Goal: Task Accomplishment & Management: Complete application form

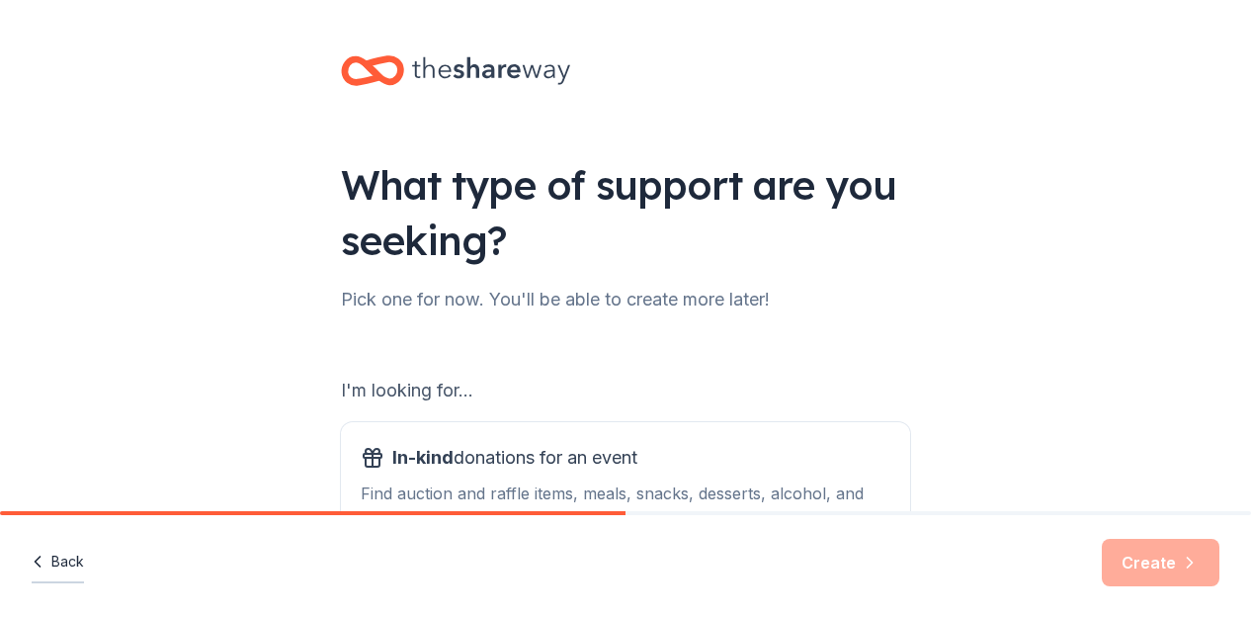
click at [54, 562] on button "Back" at bounding box center [58, 563] width 52 height 42
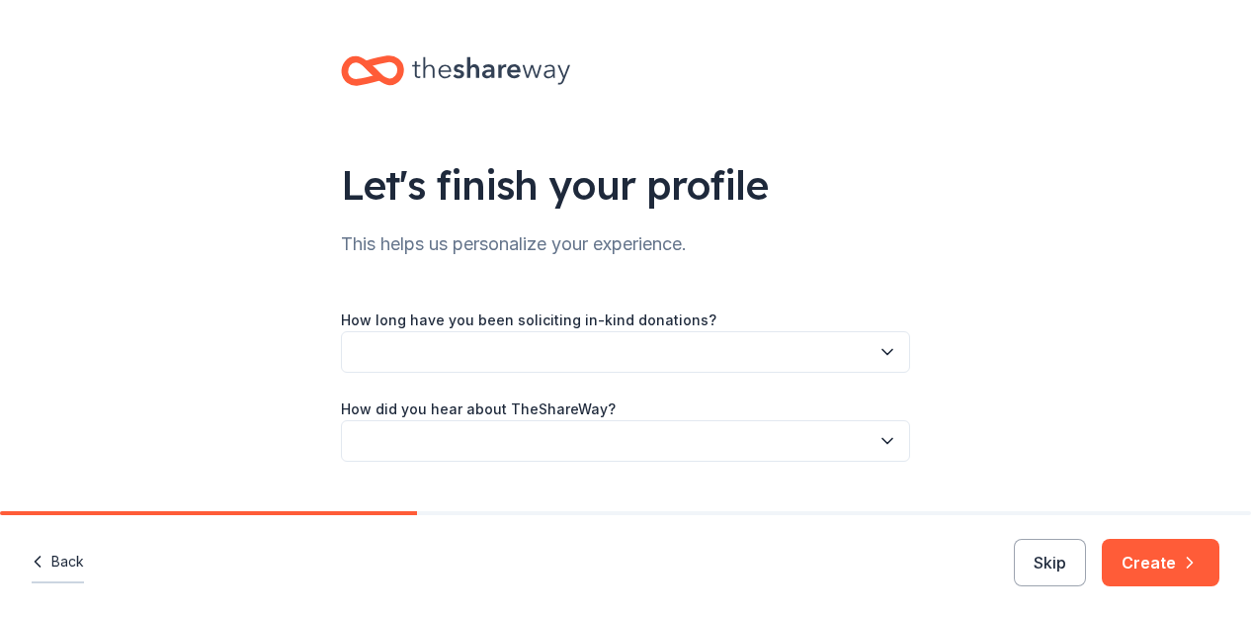
click at [54, 561] on button "Back" at bounding box center [58, 563] width 52 height 42
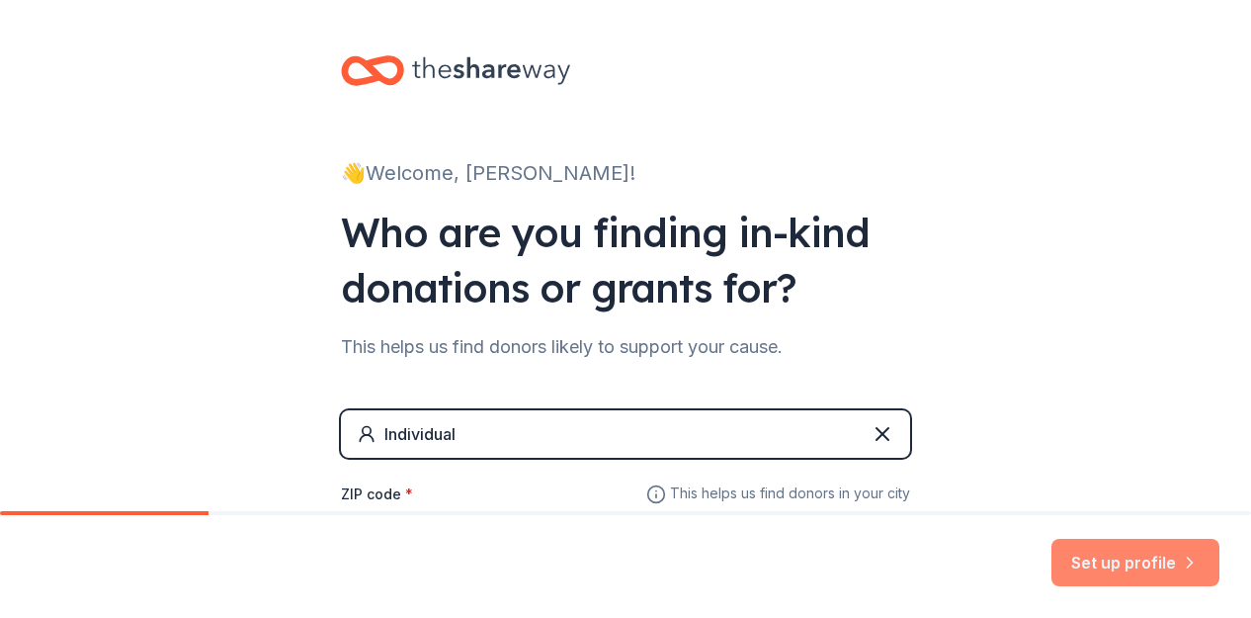
click at [1113, 558] on button "Set up profile" at bounding box center [1136, 562] width 168 height 47
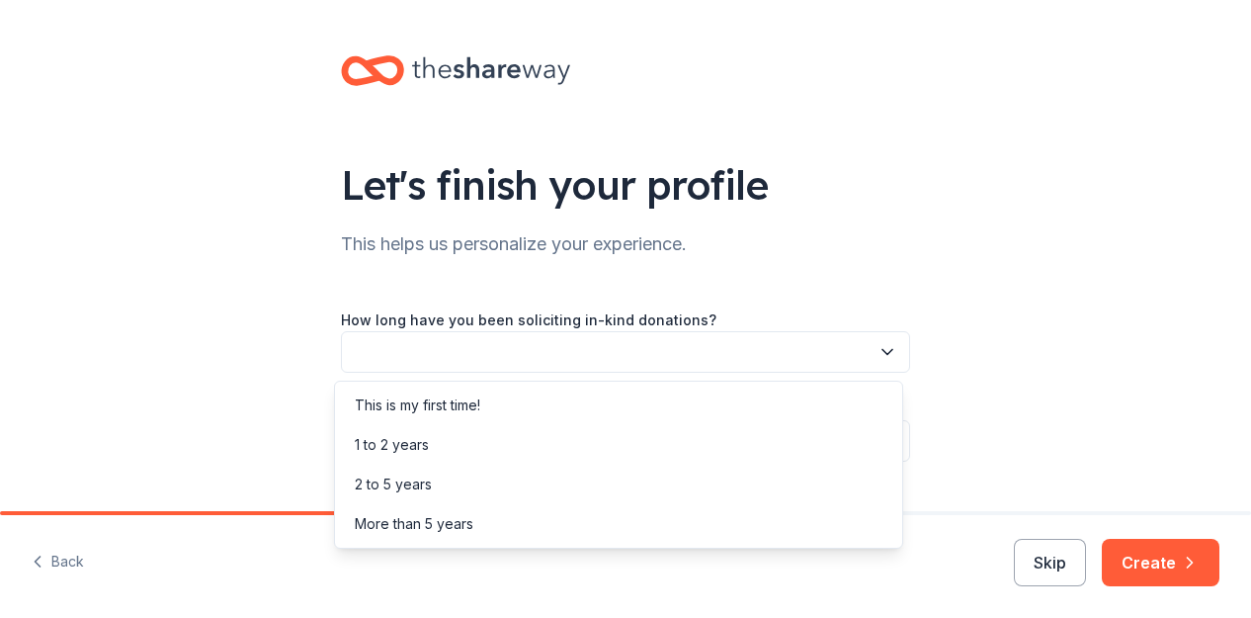
click at [874, 363] on button "button" at bounding box center [625, 352] width 569 height 42
click at [536, 405] on div "This is my first time!" at bounding box center [618, 406] width 559 height 40
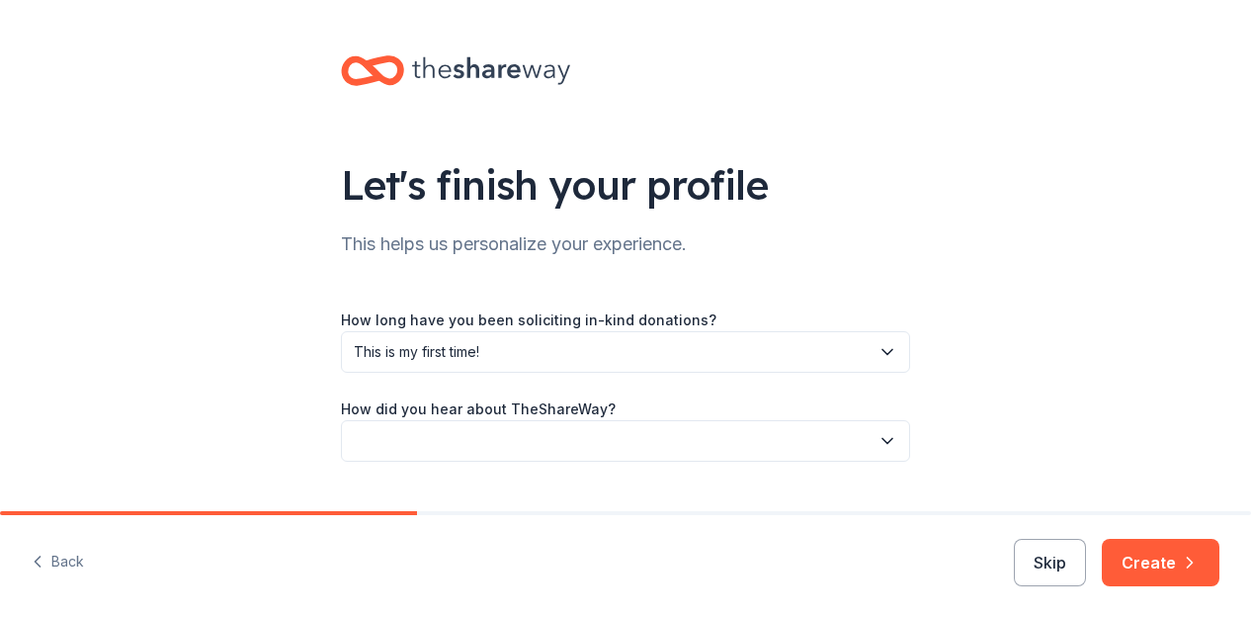
click at [726, 448] on button "button" at bounding box center [625, 441] width 569 height 42
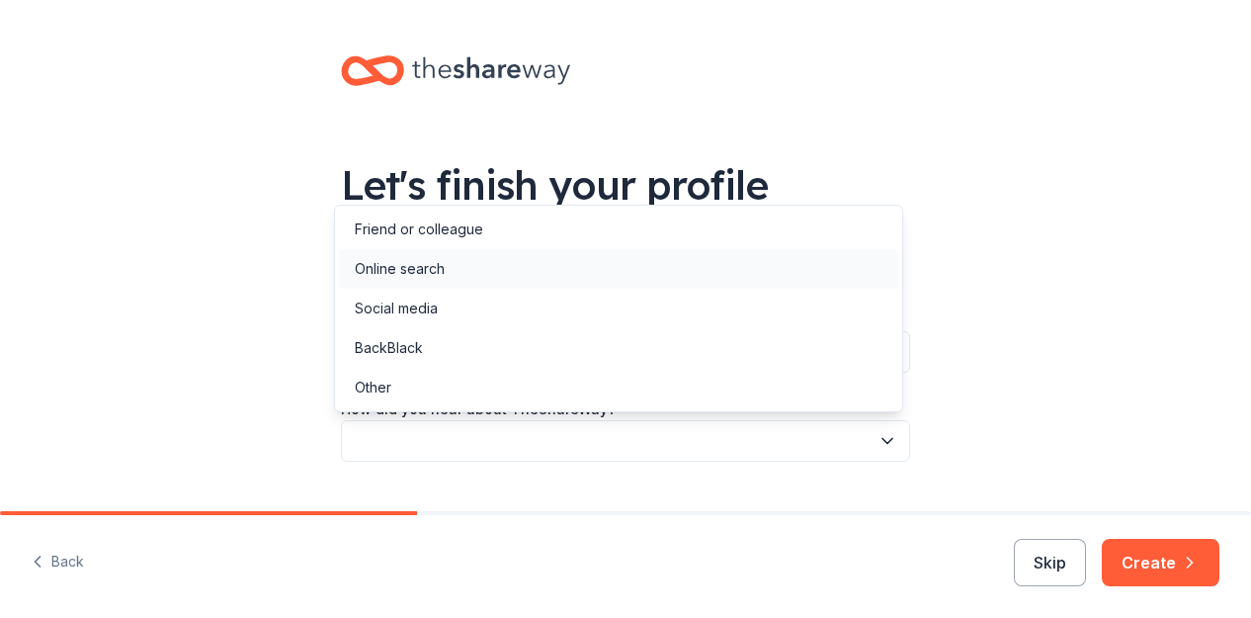
click at [389, 277] on div "Online search" at bounding box center [400, 269] width 90 height 24
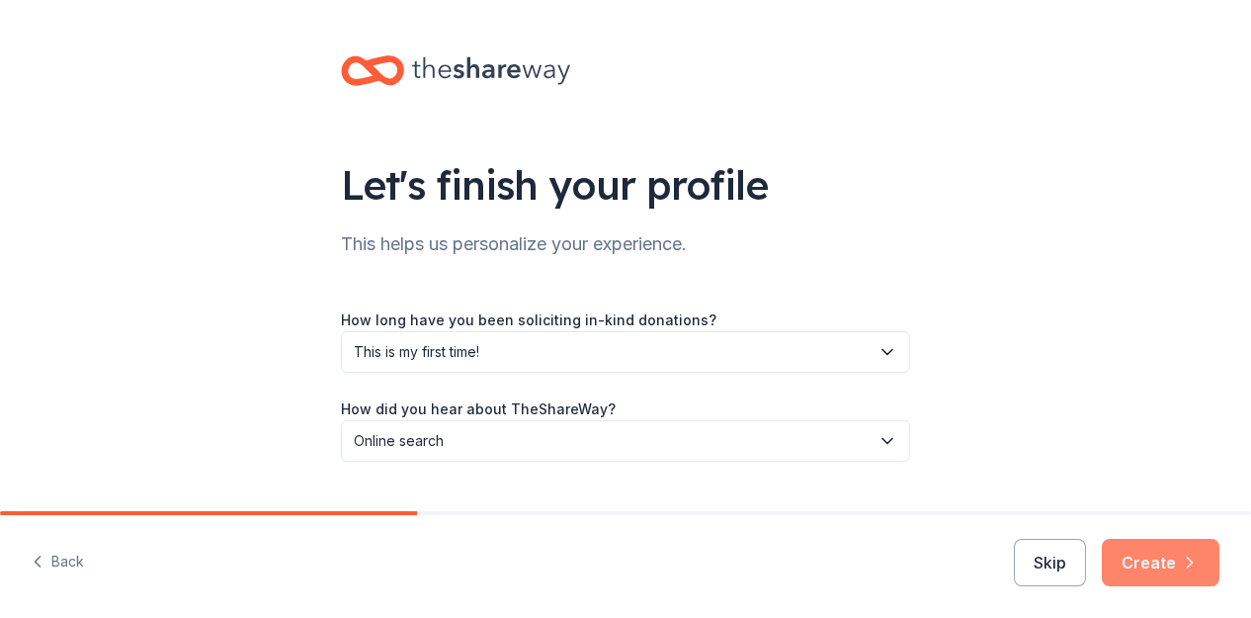
click at [1138, 568] on button "Create" at bounding box center [1161, 562] width 118 height 47
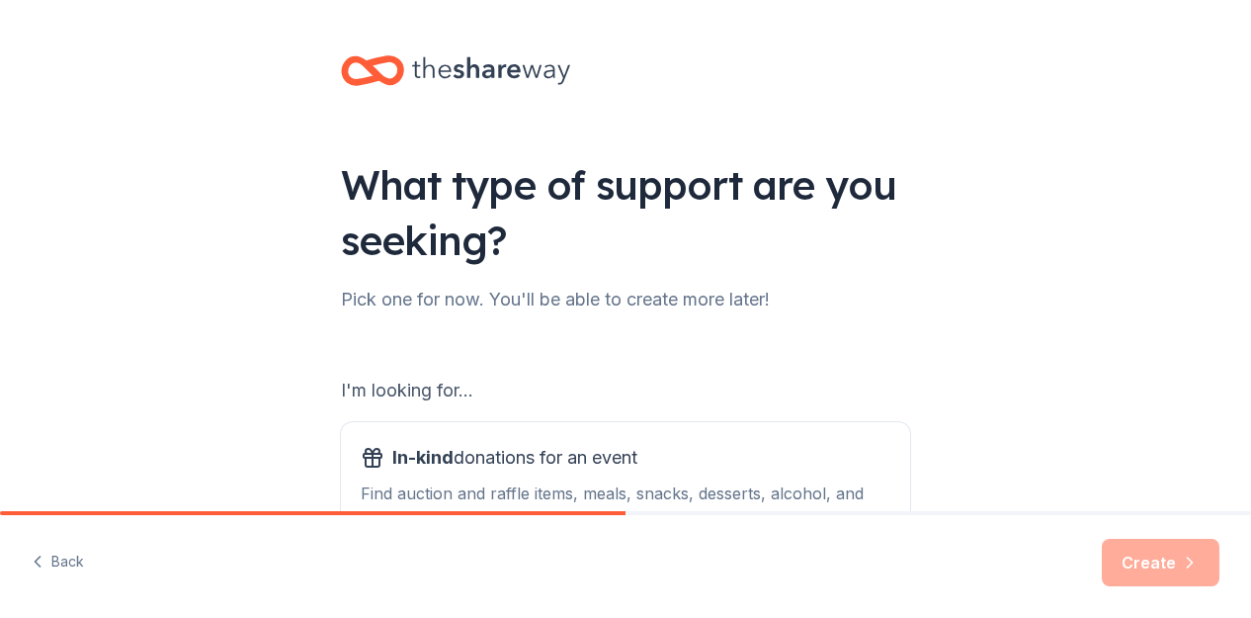
click at [1138, 568] on div "Create" at bounding box center [1161, 562] width 118 height 47
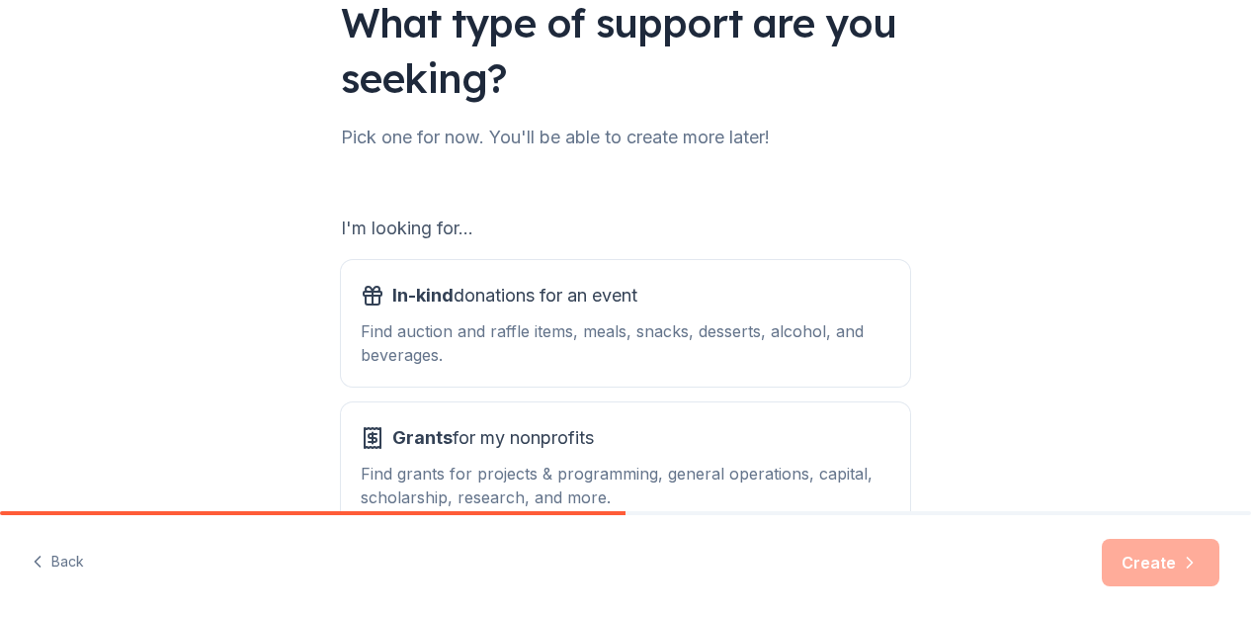
scroll to position [163, 0]
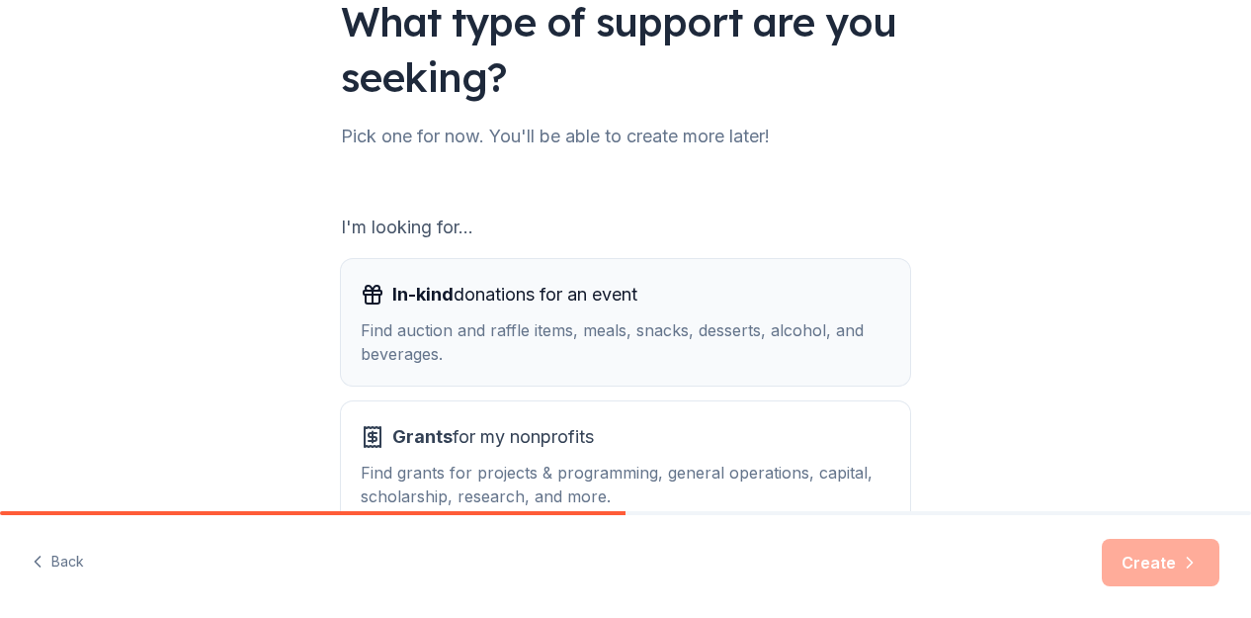
click at [488, 297] on span "In-kind donations for an event" at bounding box center [514, 295] width 245 height 32
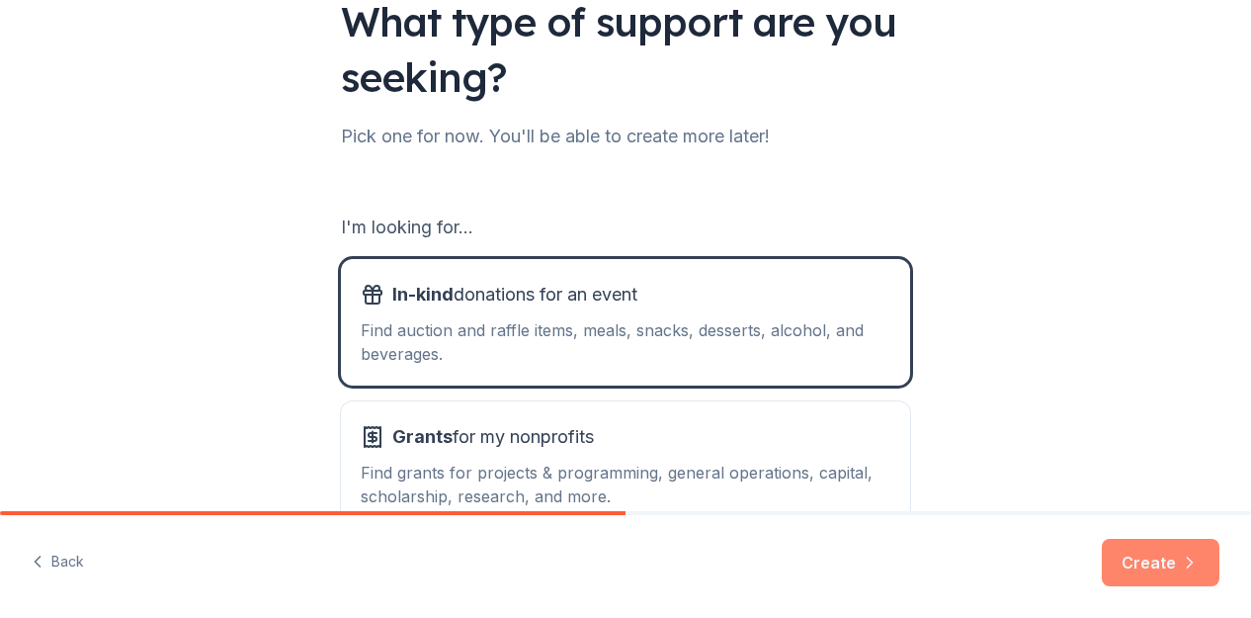
click at [1140, 566] on button "Create" at bounding box center [1161, 562] width 118 height 47
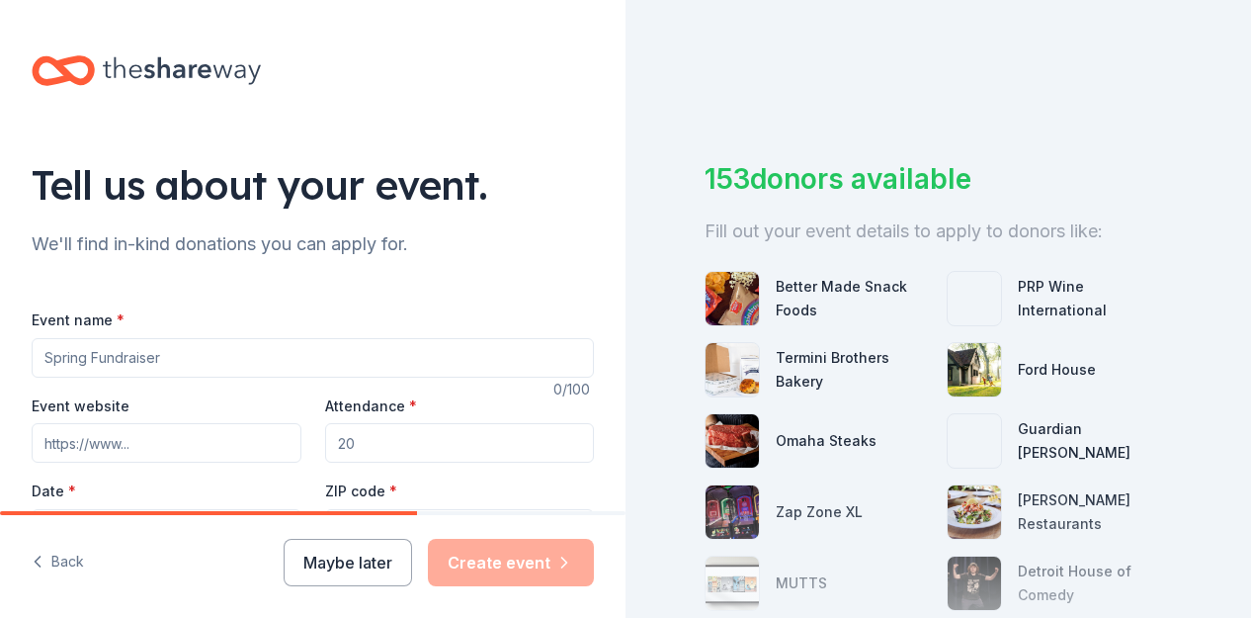
drag, startPoint x: 1140, startPoint y: 566, endPoint x: 1091, endPoint y: 501, distance: 81.3
click at [1091, 501] on div "153 donors available Fill out your event details to apply to donors like: Bette…" at bounding box center [939, 309] width 626 height 618
click at [177, 350] on input "Event name *" at bounding box center [313, 358] width 562 height 40
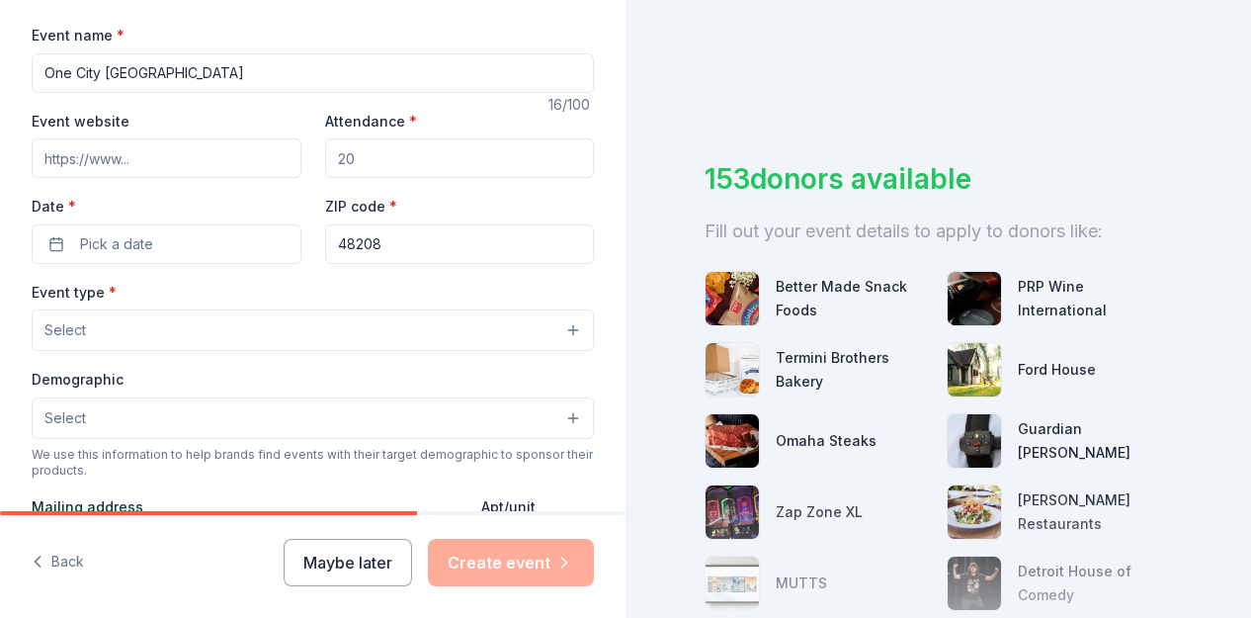
scroll to position [284, 0]
type input "One City Detroit"
click at [361, 176] on input "Attendance *" at bounding box center [460, 159] width 270 height 40
drag, startPoint x: 367, startPoint y: 169, endPoint x: 302, endPoint y: 151, distance: 66.7
click at [302, 151] on div "Event website Attendance * Date * Pick a date ZIP code * 48208" at bounding box center [313, 187] width 562 height 155
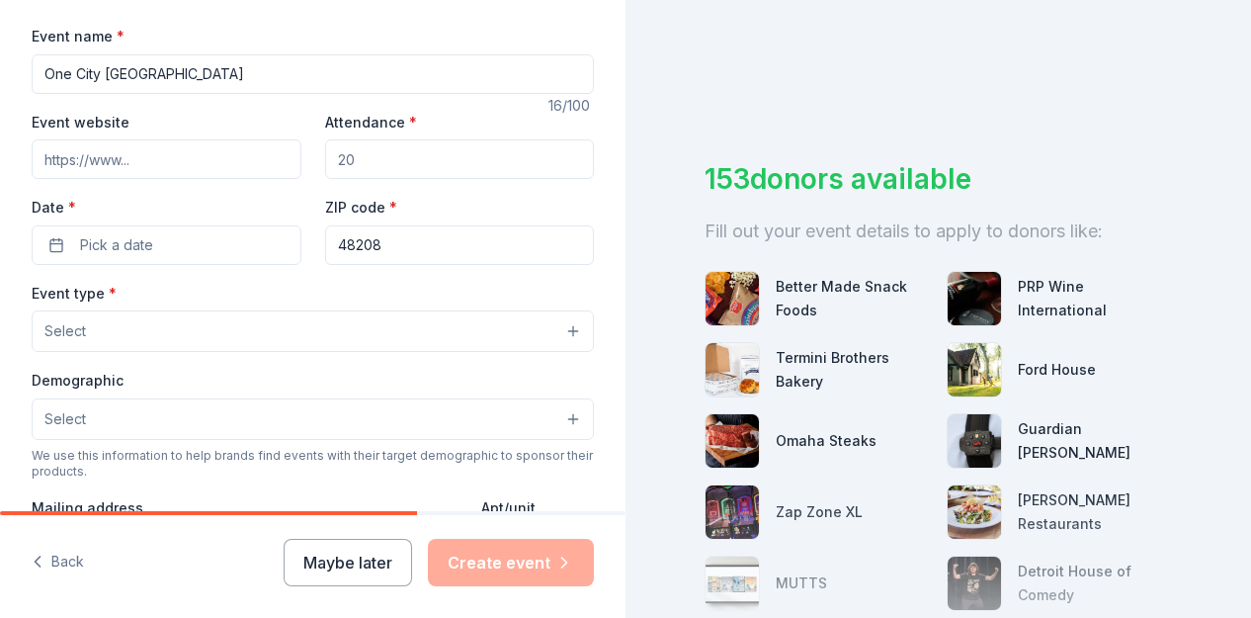
click at [333, 153] on input "Attendance *" at bounding box center [460, 159] width 270 height 40
type input "7"
type input "8"
type input "1000"
click at [151, 247] on span "Pick a date" at bounding box center [116, 245] width 73 height 24
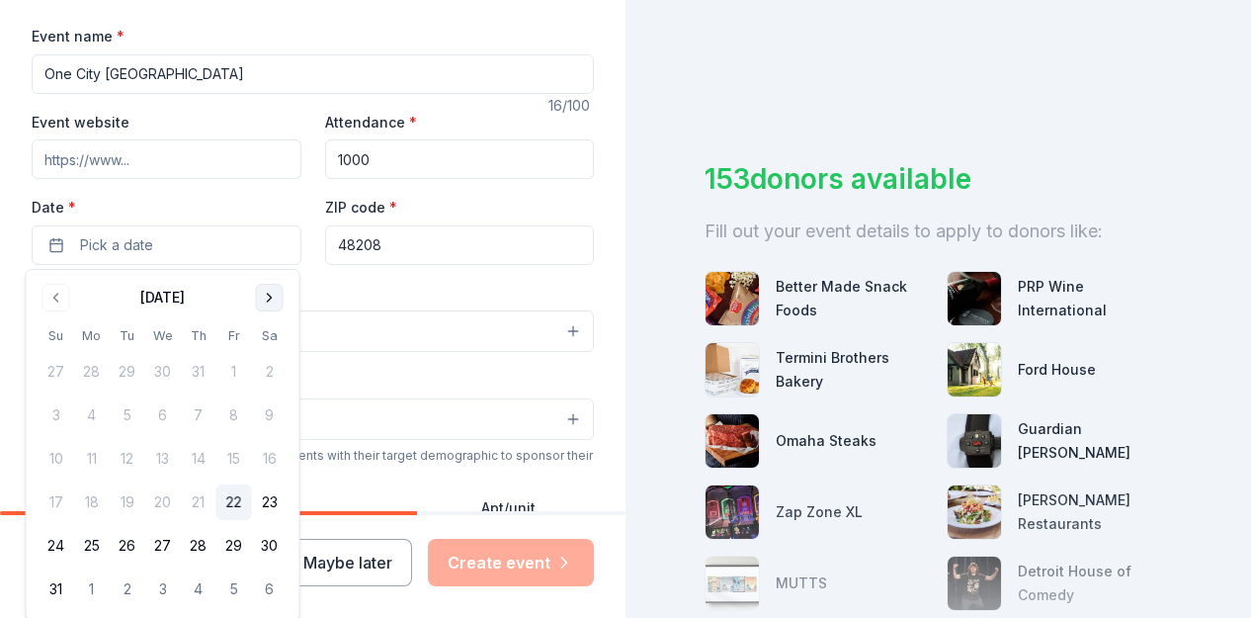
click at [263, 305] on button "Go to next month" at bounding box center [270, 298] width 28 height 28
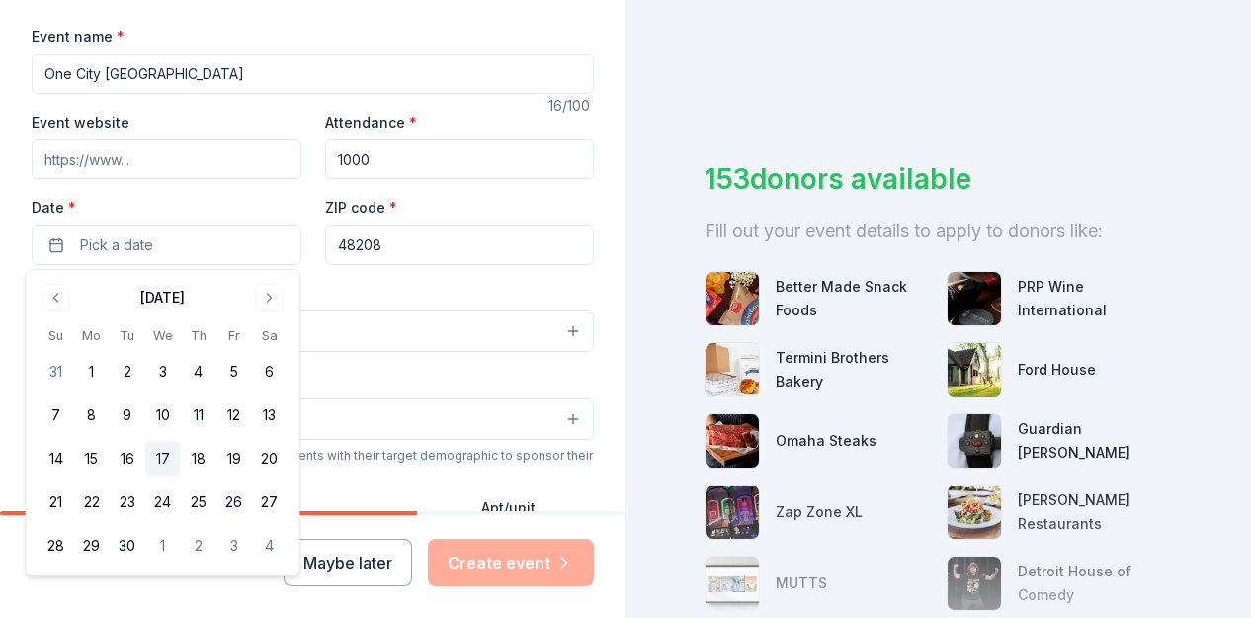
click at [161, 474] on button "17" at bounding box center [163, 459] width 36 height 36
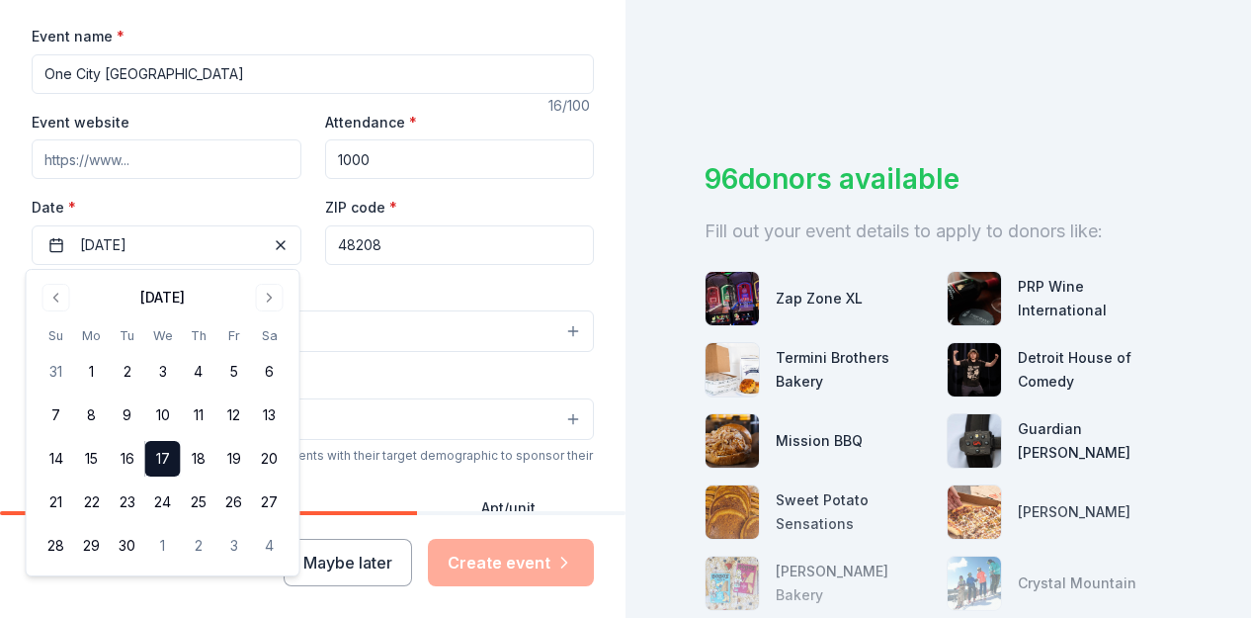
click at [400, 247] on input "48208" at bounding box center [460, 245] width 270 height 40
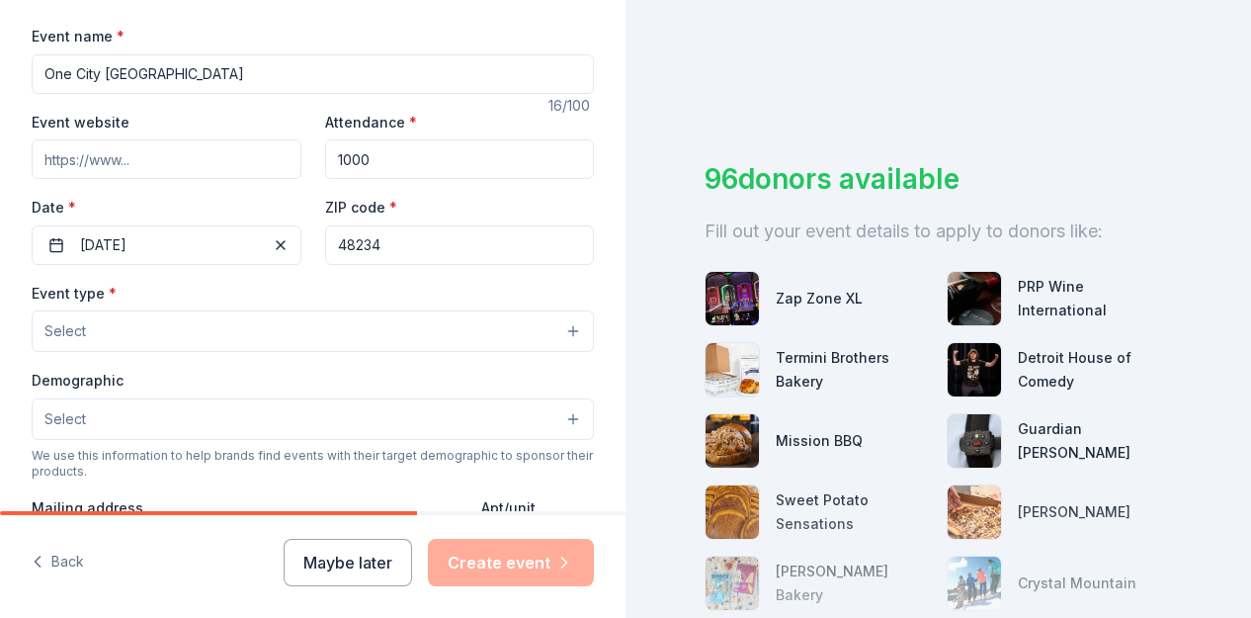
type input "48234"
click at [566, 327] on button "Select" at bounding box center [313, 331] width 562 height 42
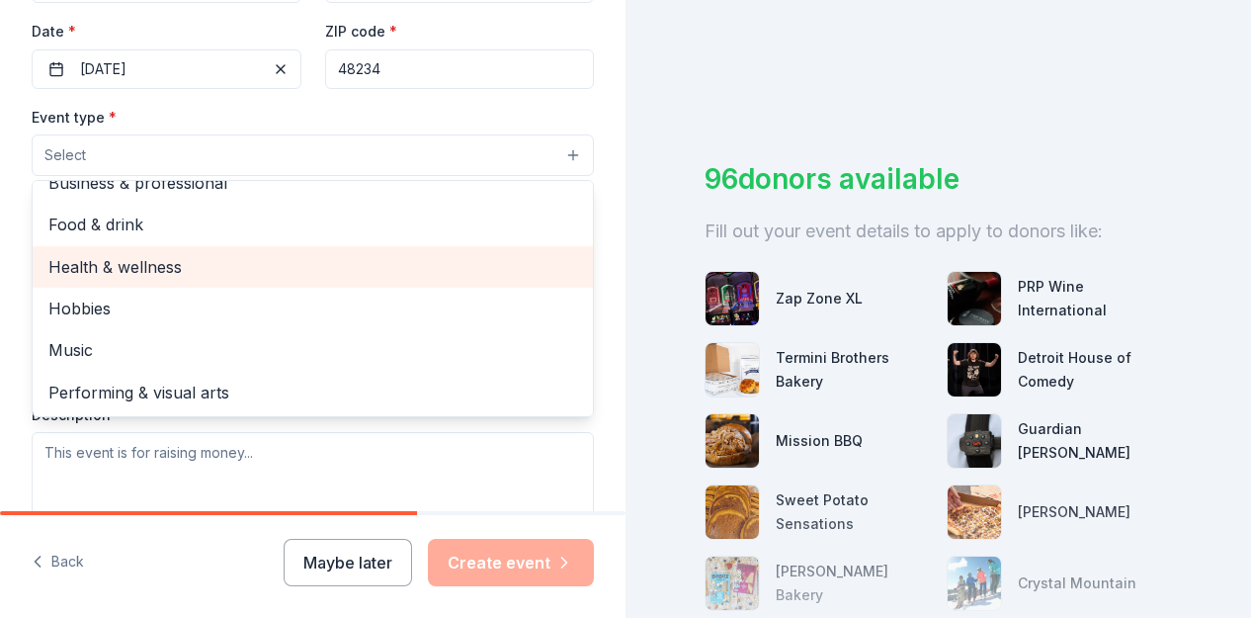
scroll to position [461, 0]
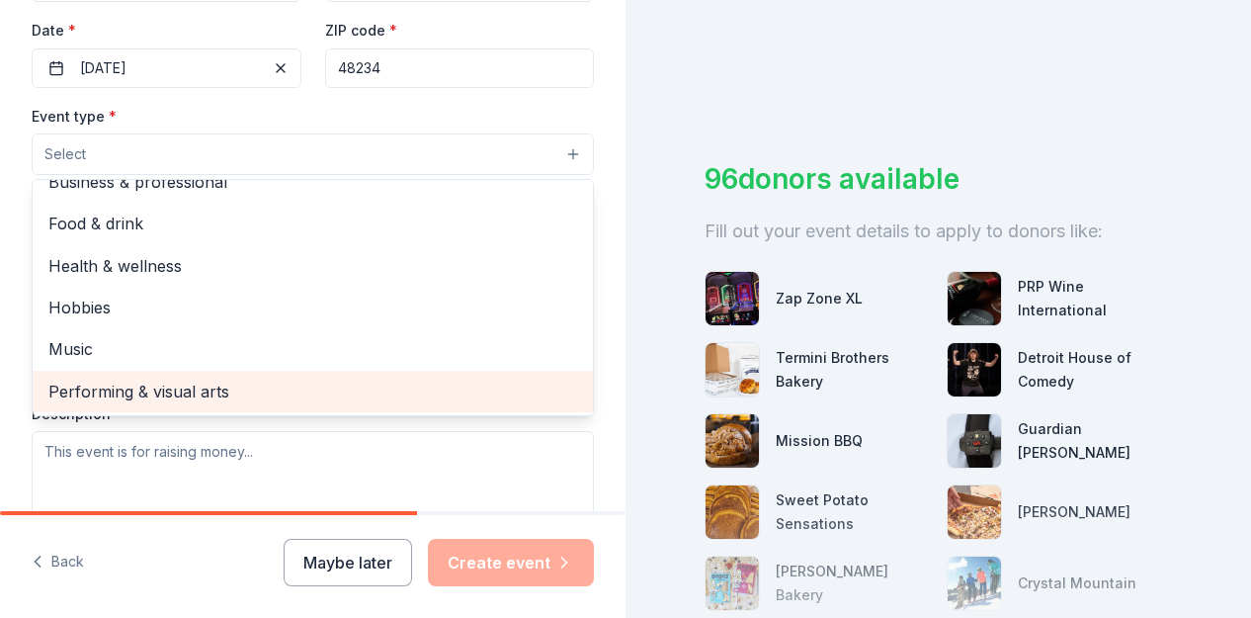
click at [293, 395] on span "Performing & visual arts" at bounding box center [312, 392] width 529 height 26
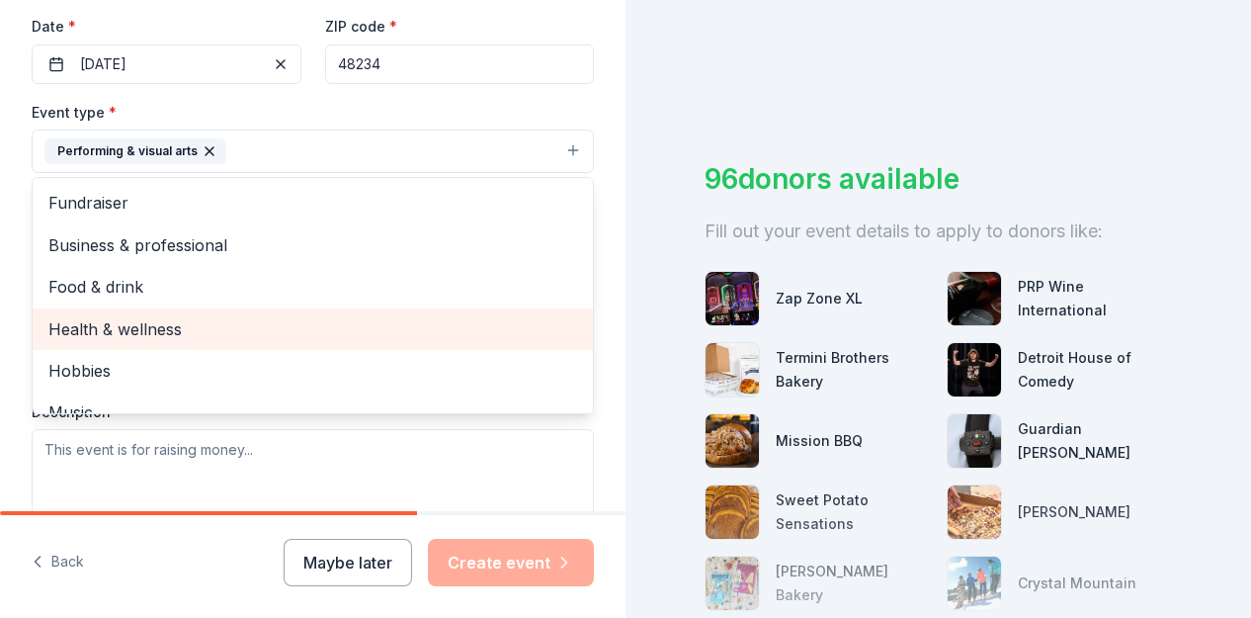
scroll to position [464, 0]
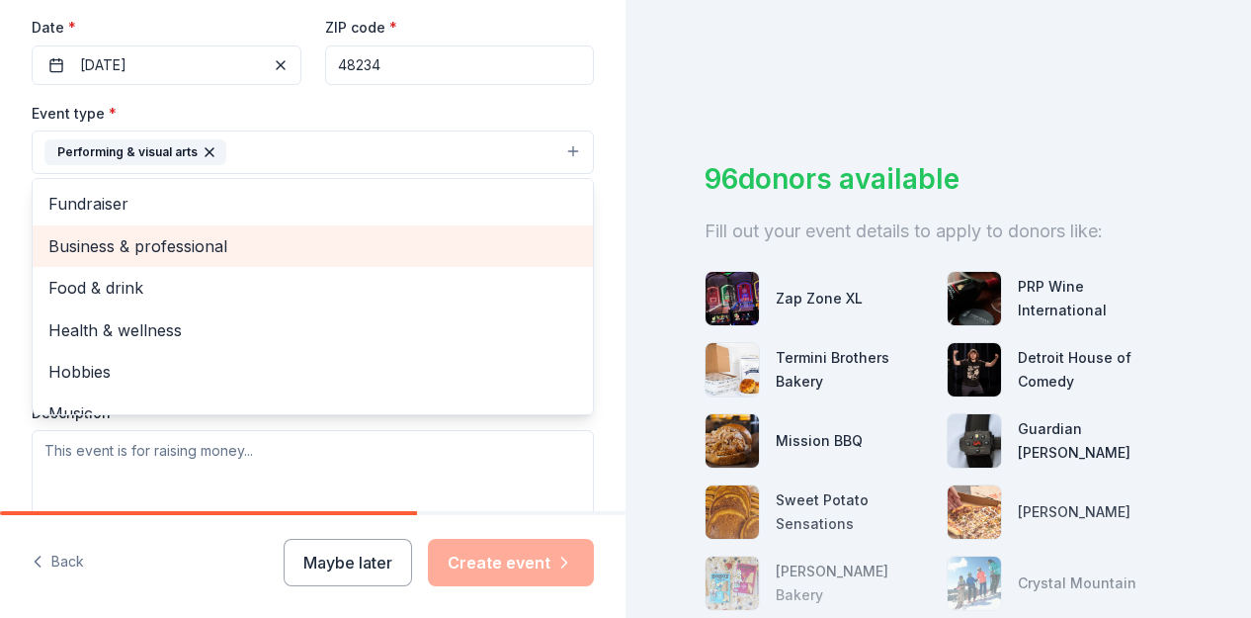
click at [191, 247] on span "Business & professional" at bounding box center [312, 246] width 529 height 26
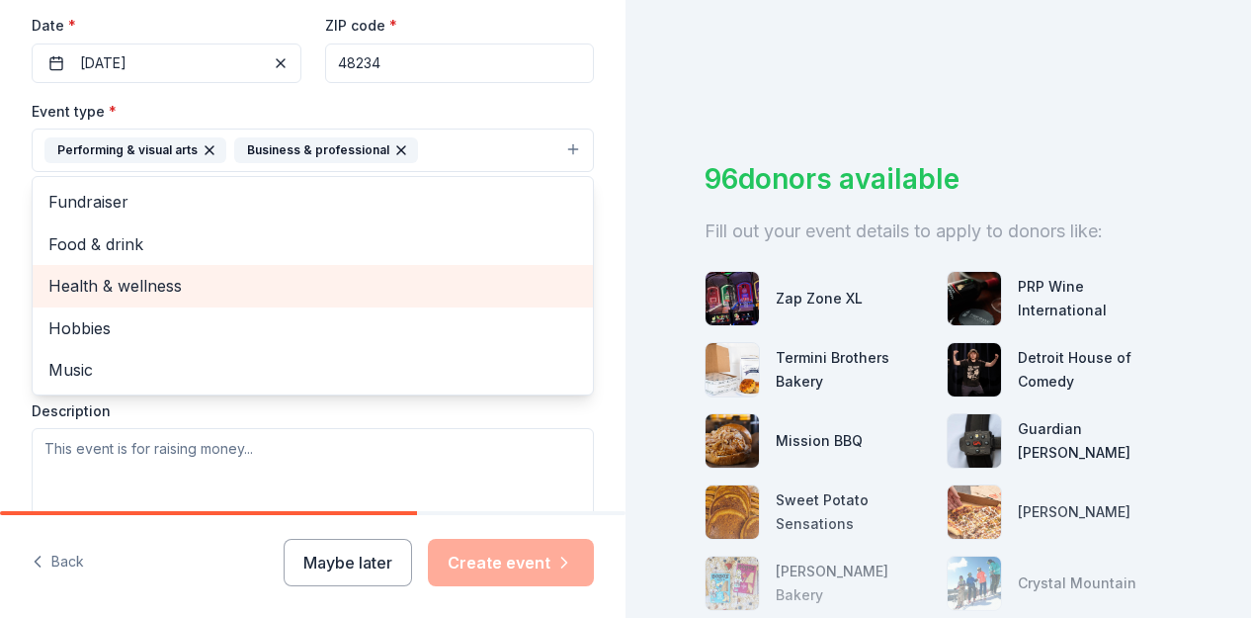
scroll to position [432, 0]
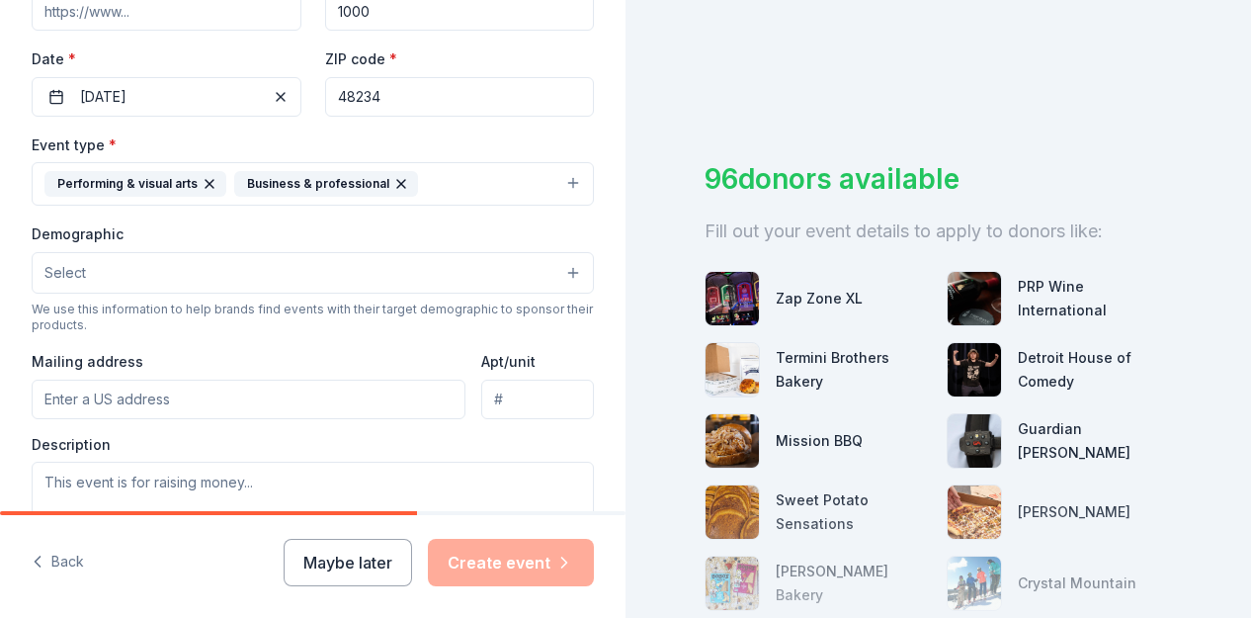
click at [206, 182] on icon "button" at bounding box center [210, 184] width 8 height 8
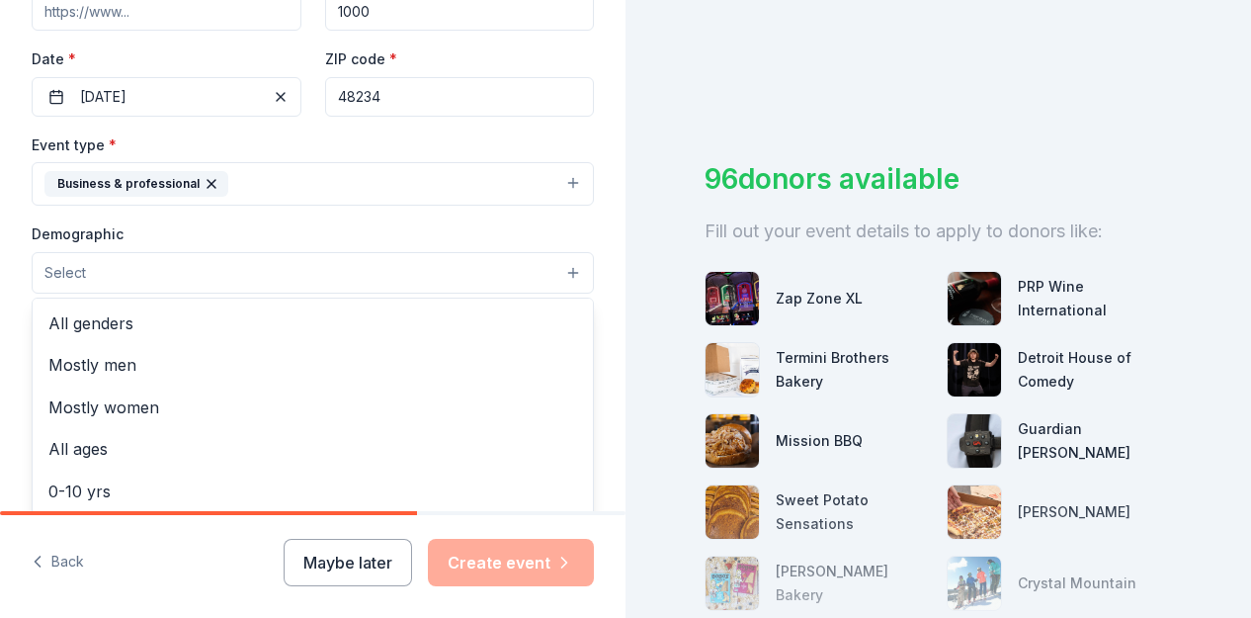
click at [192, 267] on button "Select" at bounding box center [313, 273] width 562 height 42
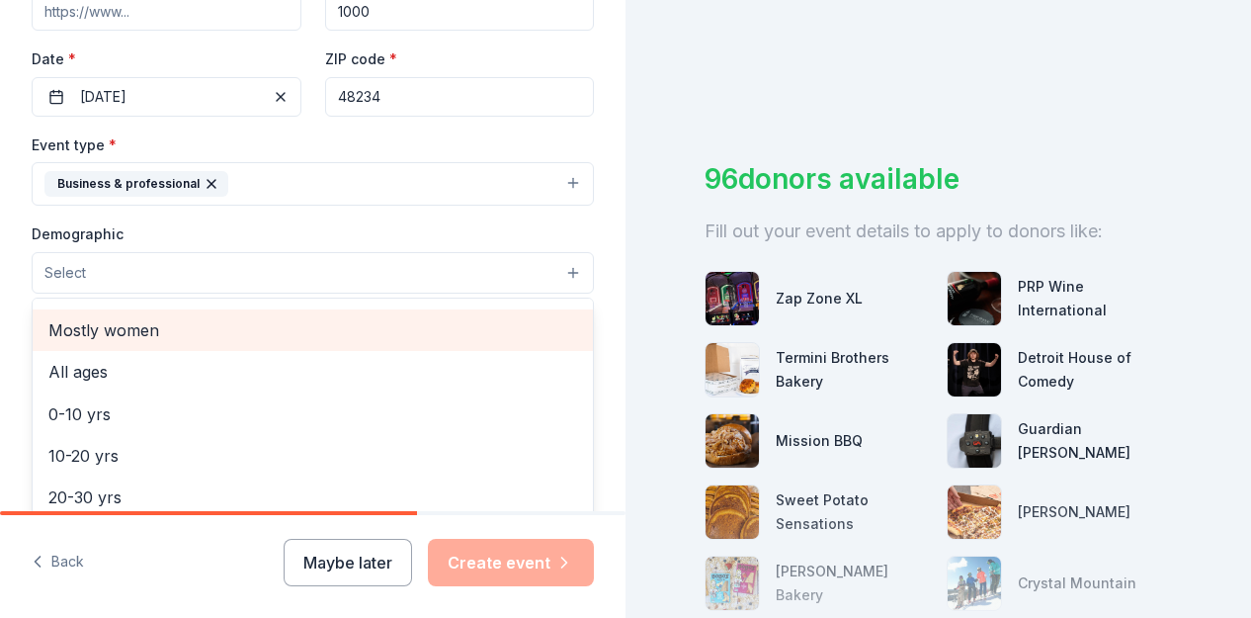
scroll to position [83, 0]
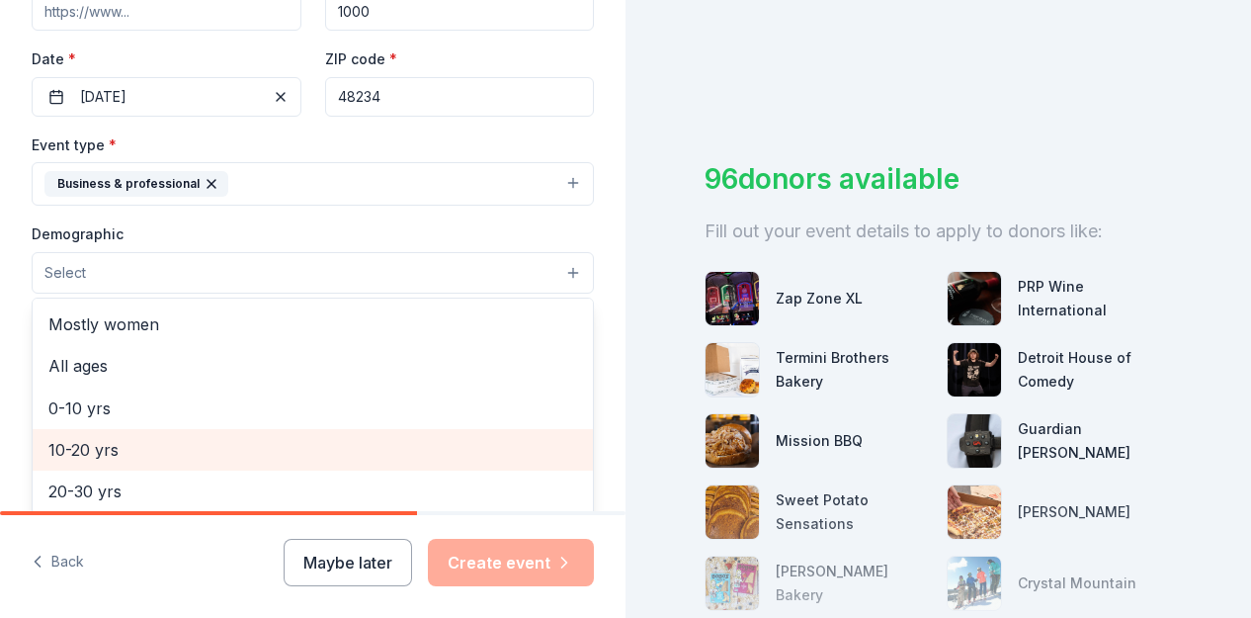
click at [95, 443] on span "10-20 yrs" at bounding box center [312, 450] width 529 height 26
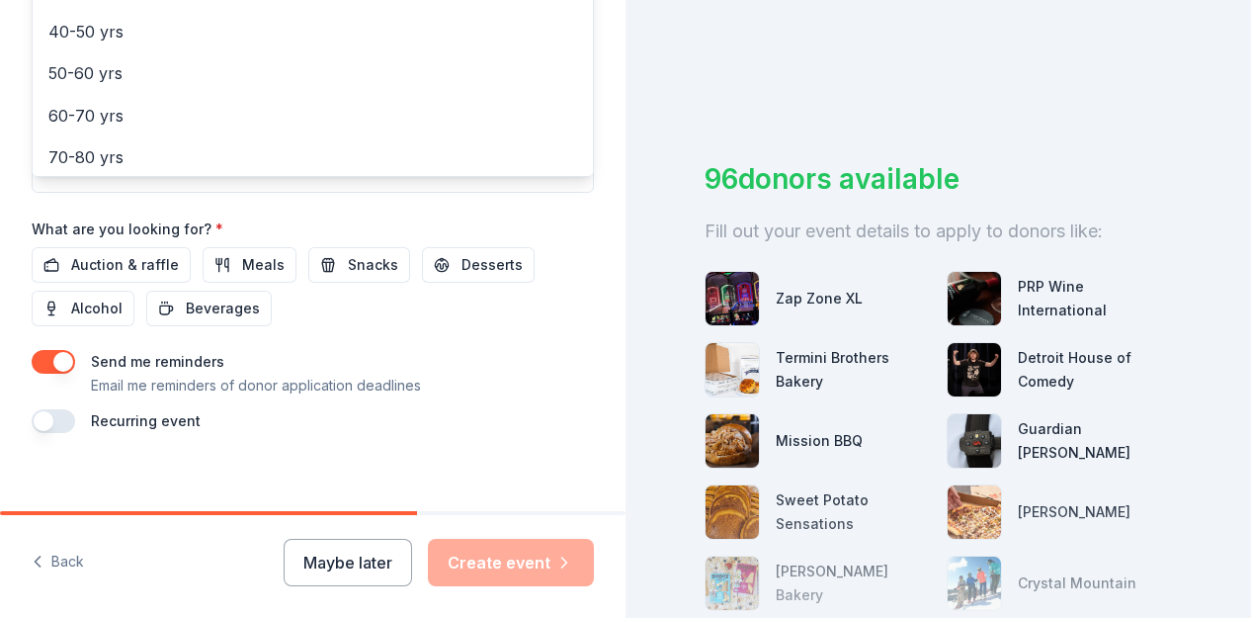
scroll to position [794, 0]
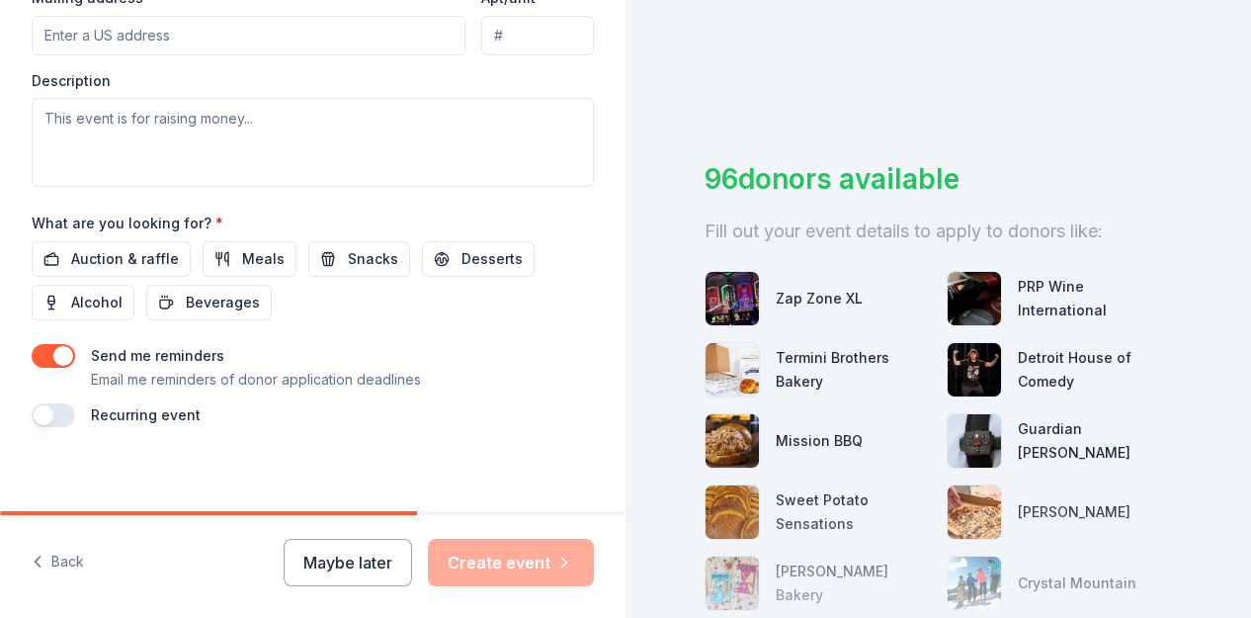
scroll to position [809, 0]
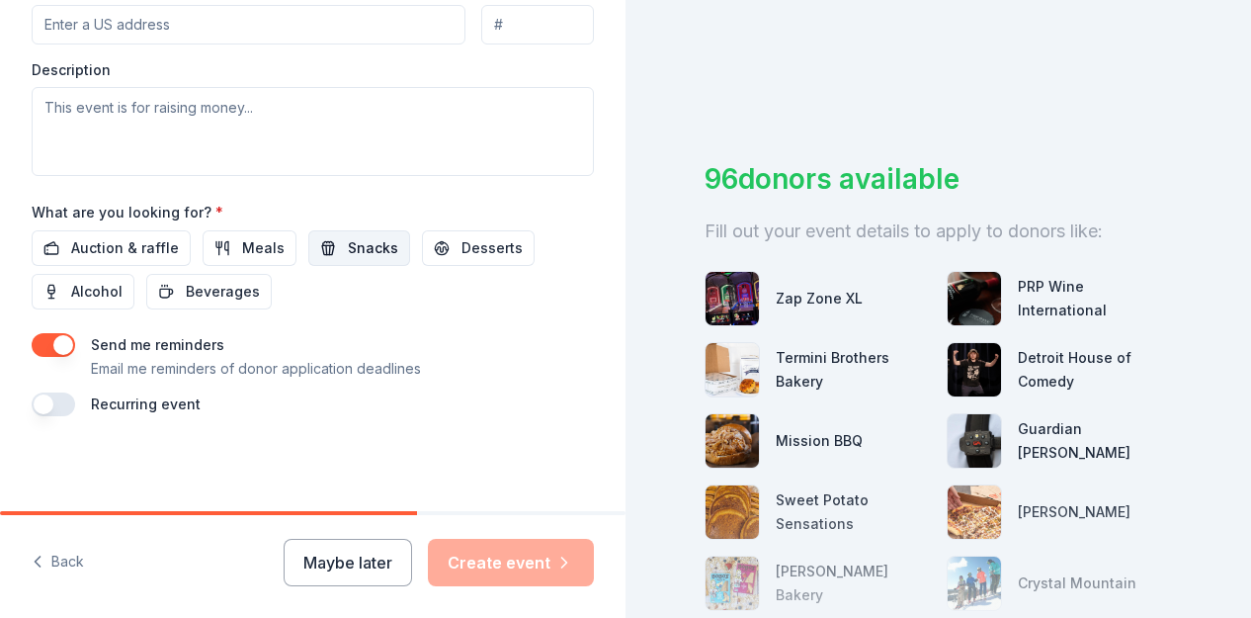
click at [348, 244] on span "Snacks" at bounding box center [373, 248] width 50 height 24
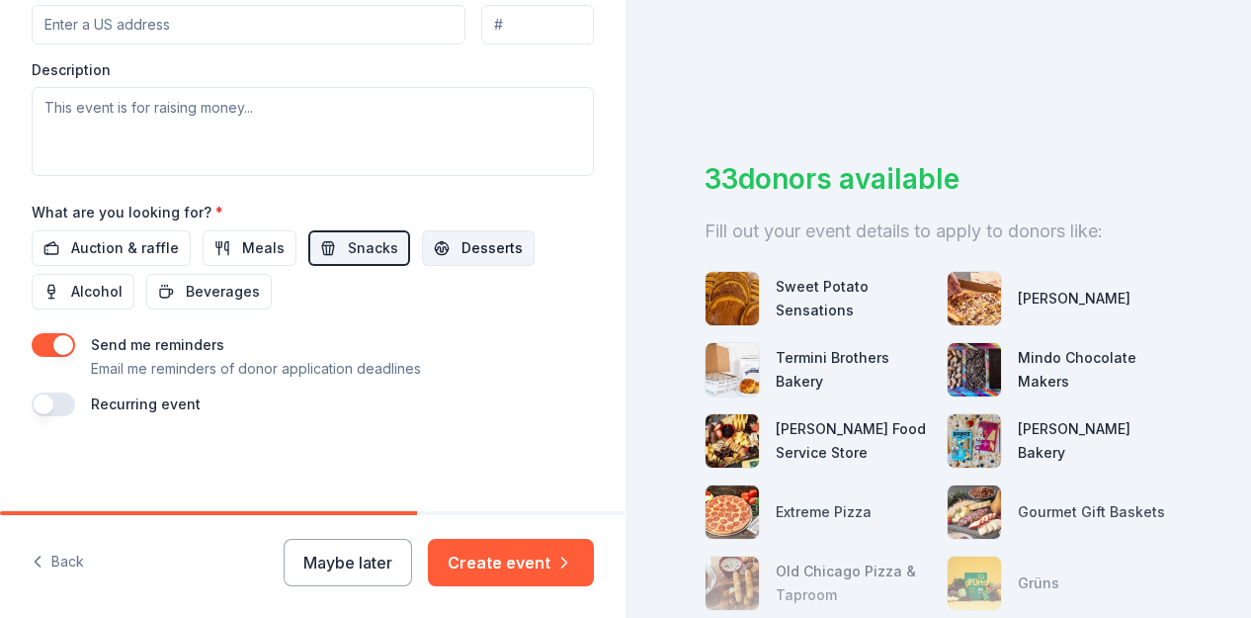
click at [442, 242] on button "Desserts" at bounding box center [478, 248] width 113 height 36
click at [145, 243] on span "Auction & raffle" at bounding box center [125, 248] width 108 height 24
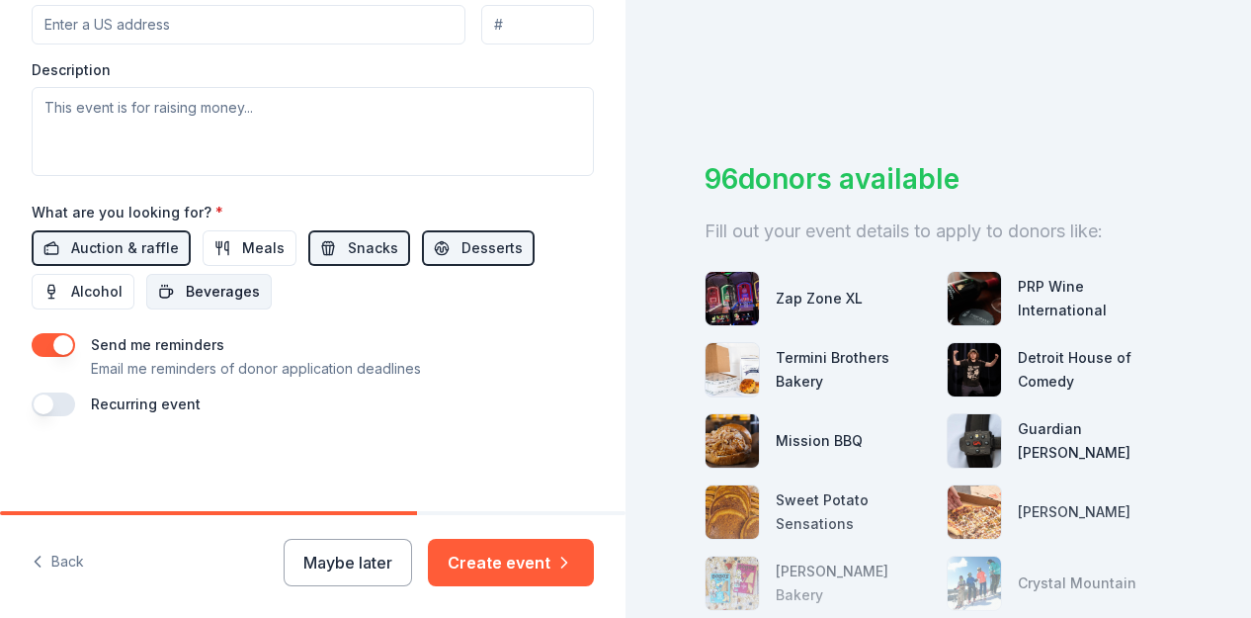
click at [223, 296] on span "Beverages" at bounding box center [223, 292] width 74 height 24
click at [242, 248] on span "Meals" at bounding box center [263, 248] width 43 height 24
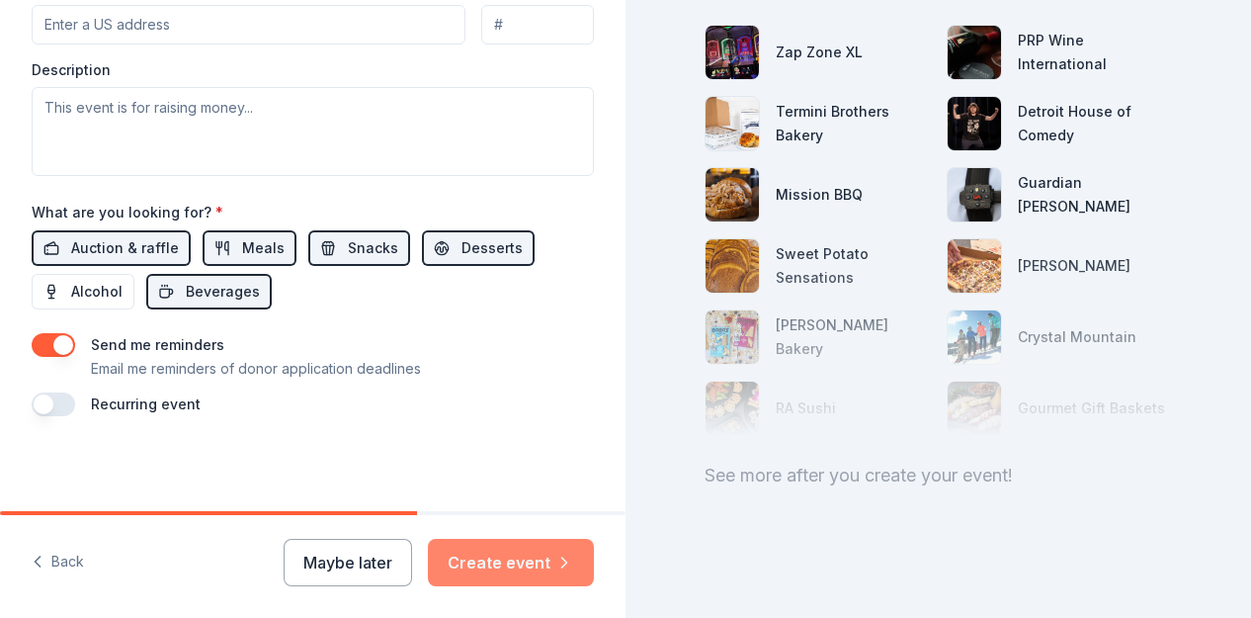
click at [493, 553] on button "Create event" at bounding box center [511, 562] width 166 height 47
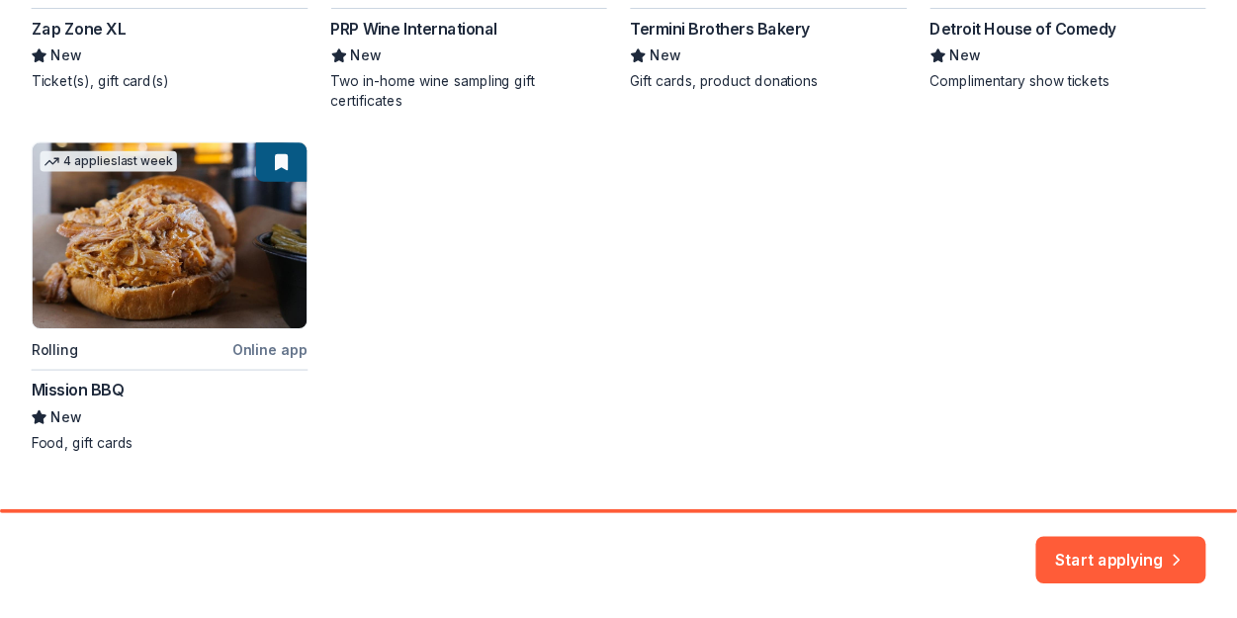
scroll to position [666, 0]
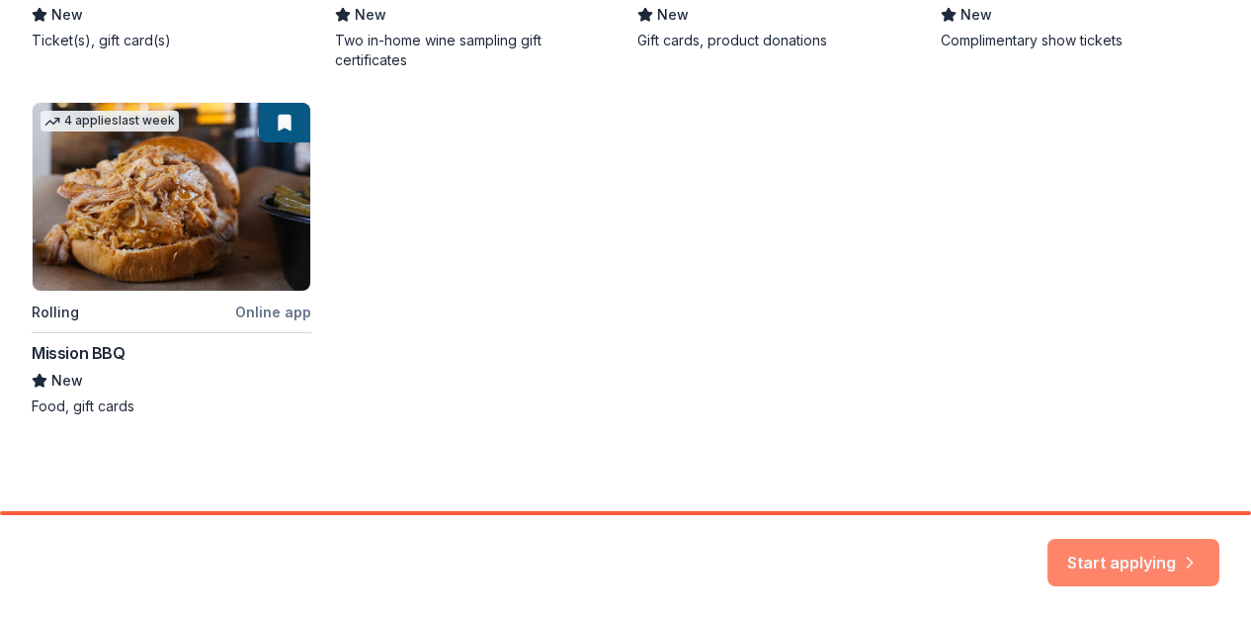
click at [1108, 546] on button "Start applying" at bounding box center [1134, 550] width 172 height 47
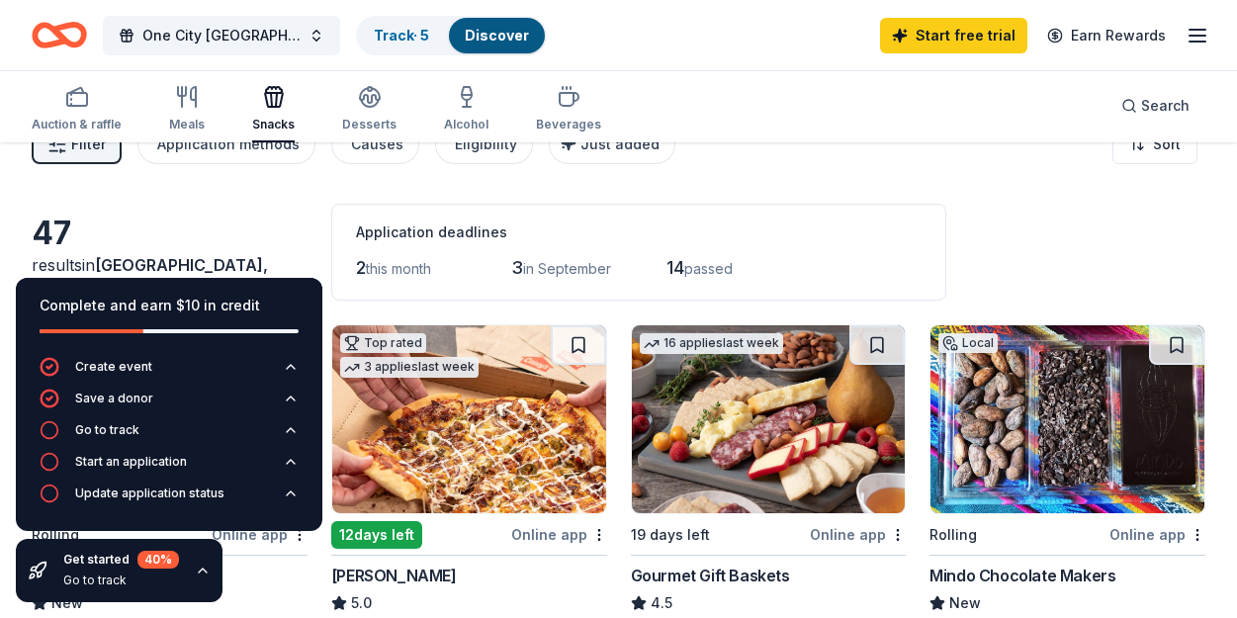
scroll to position [39, 0]
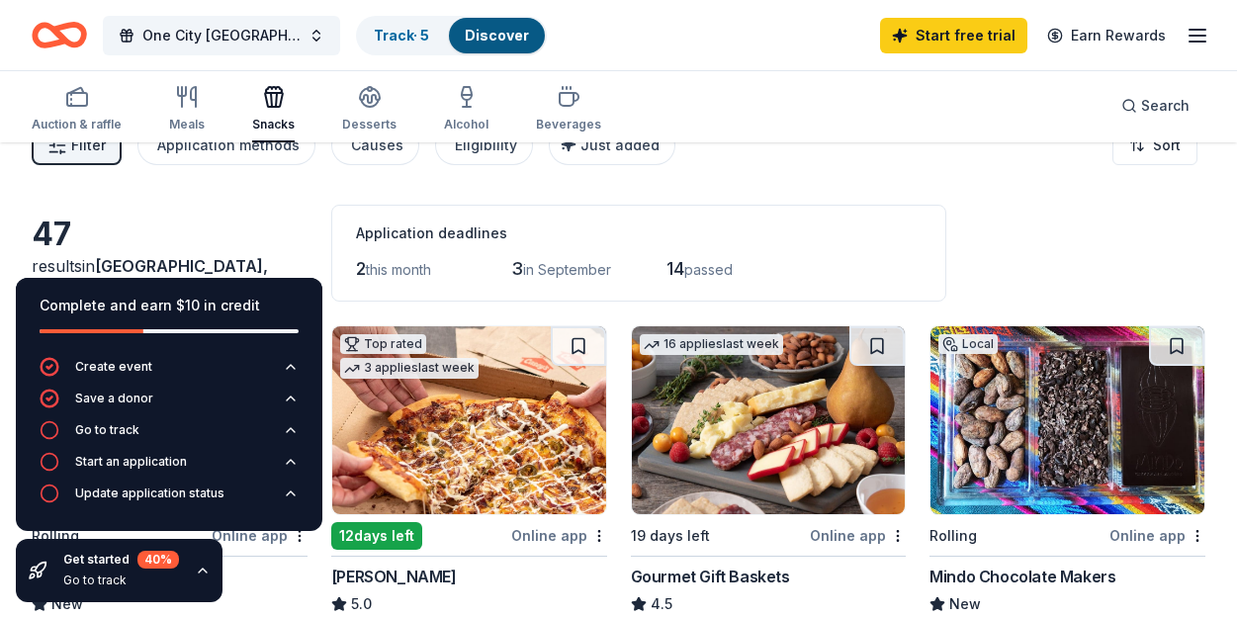
click at [1193, 33] on icon "button" at bounding box center [1197, 36] width 24 height 24
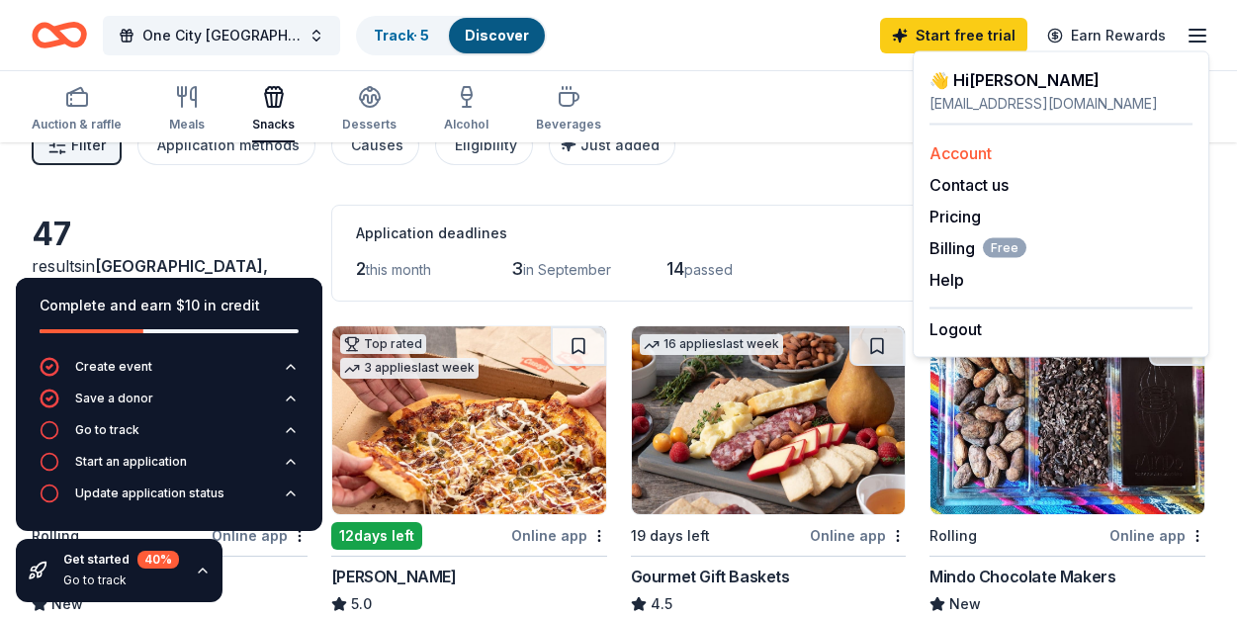
click at [976, 158] on link "Account" at bounding box center [960, 153] width 62 height 20
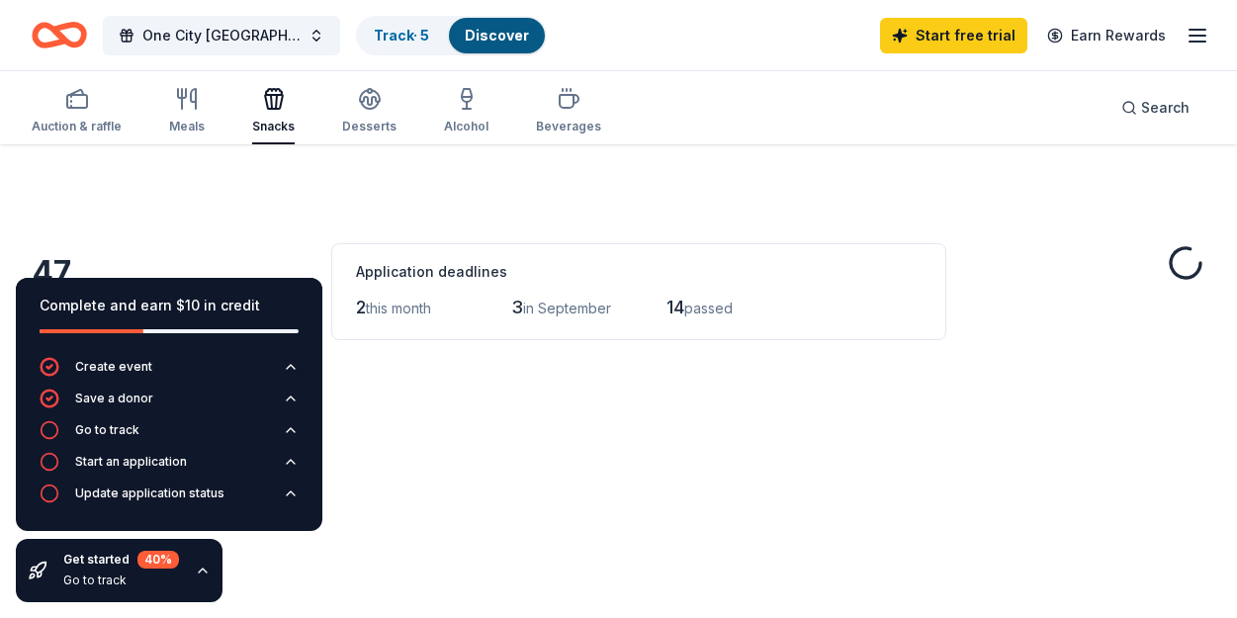
scroll to position [39, 0]
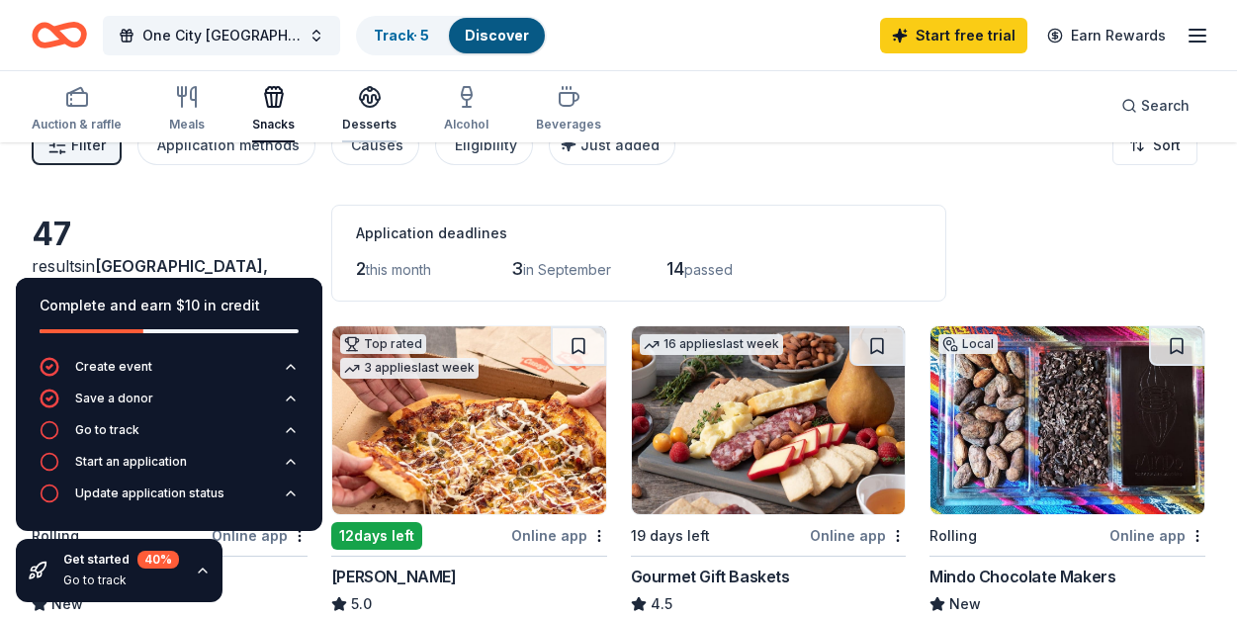
click at [370, 107] on icon "button" at bounding box center [370, 97] width 24 height 24
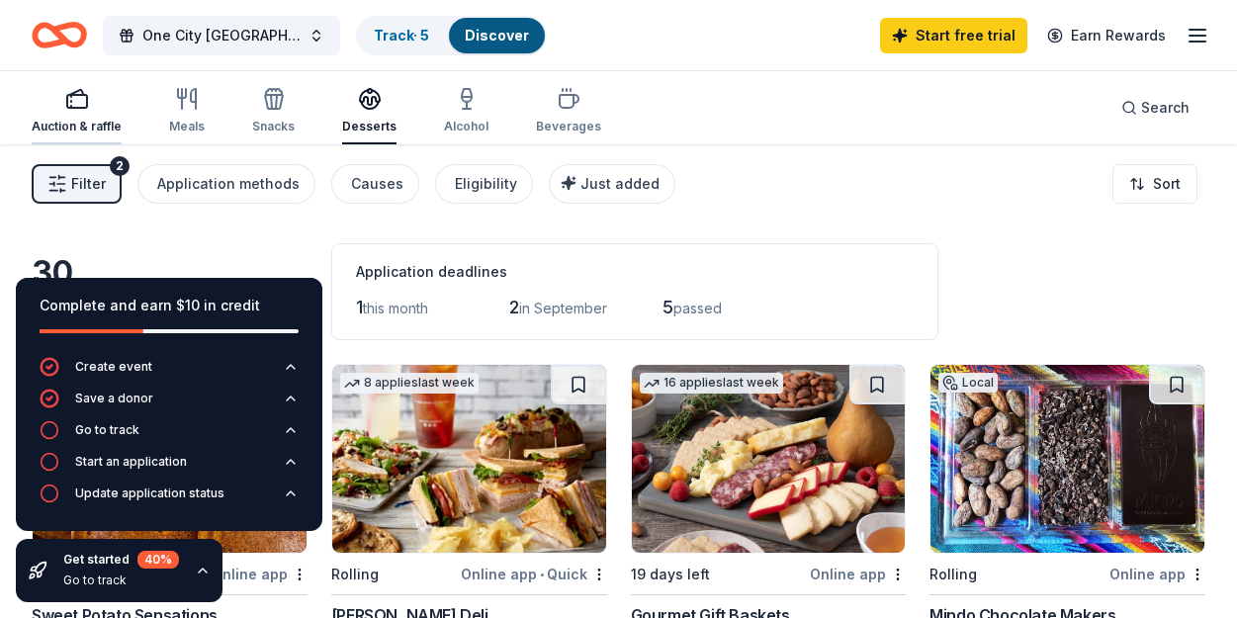
click at [77, 106] on icon "button" at bounding box center [77, 99] width 24 height 24
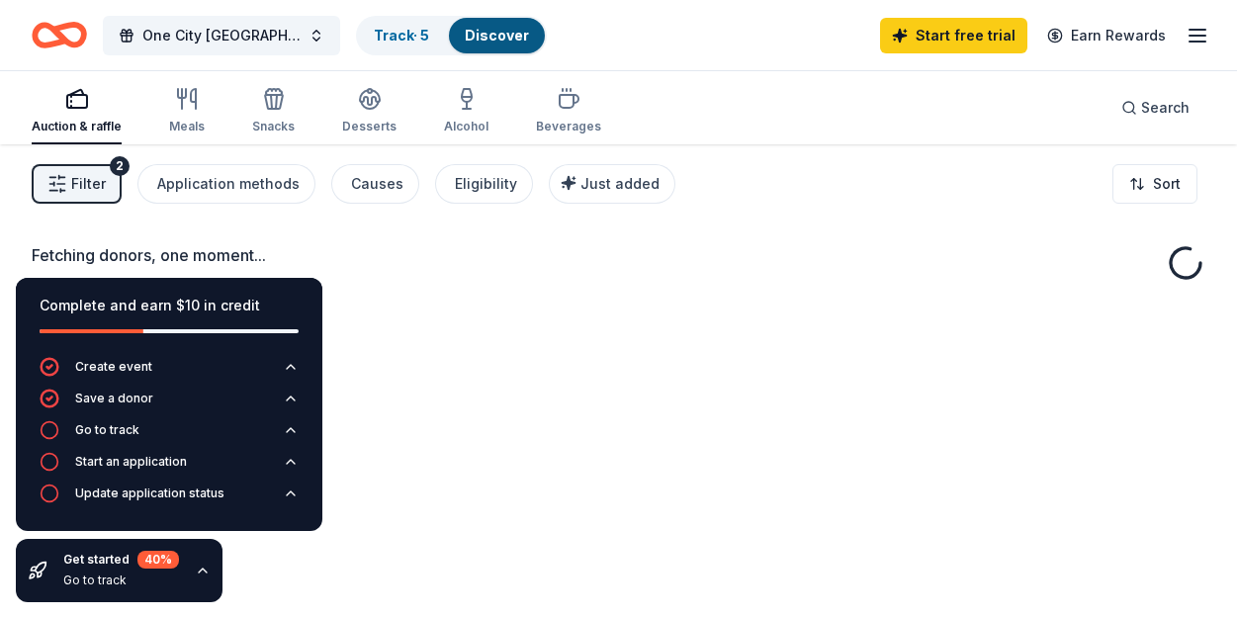
click at [557, 363] on div "Fetching donors, one moment..." at bounding box center [618, 453] width 1237 height 618
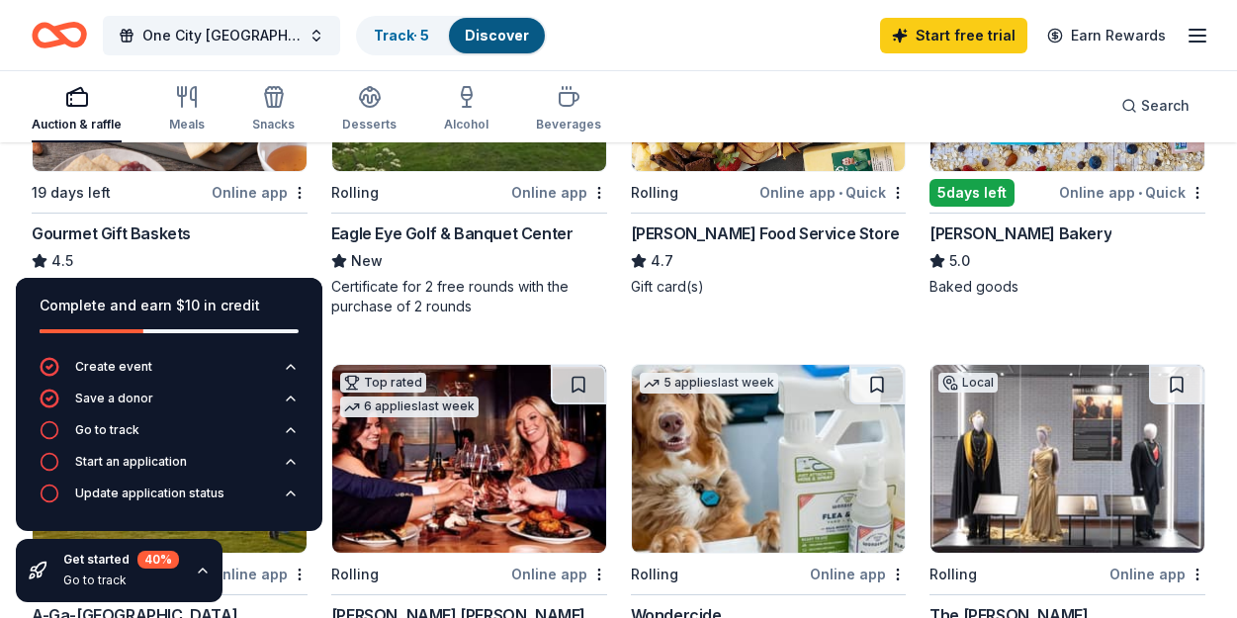
scroll to position [1141, 0]
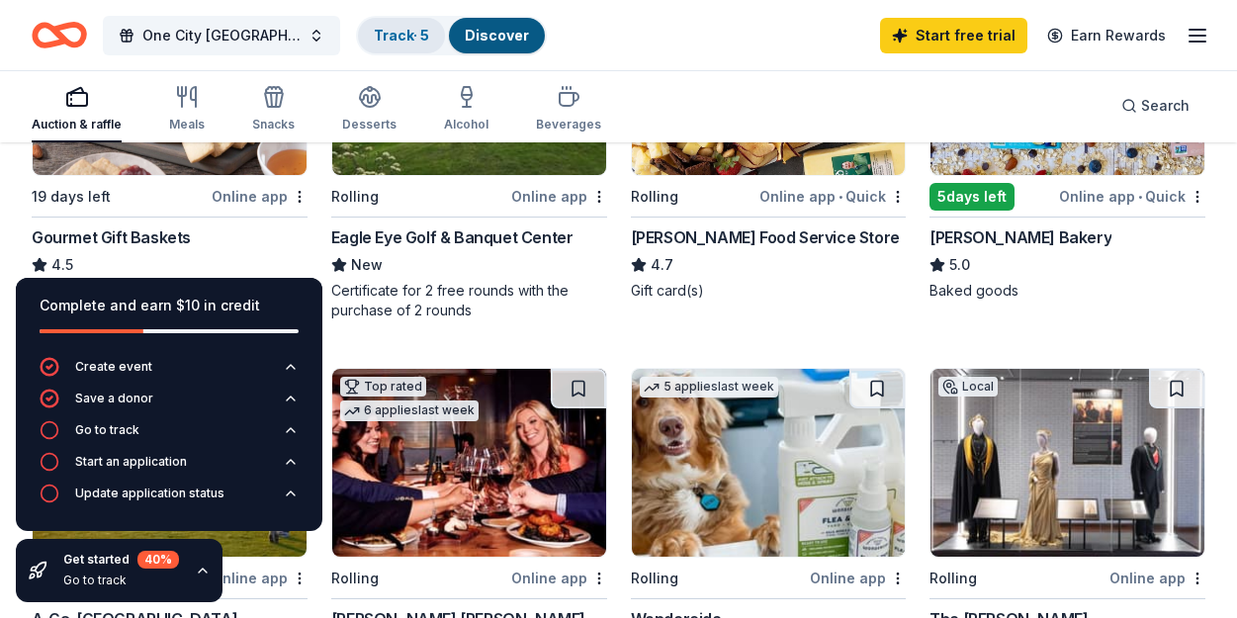
click at [374, 35] on link "Track · 5" at bounding box center [401, 35] width 55 height 17
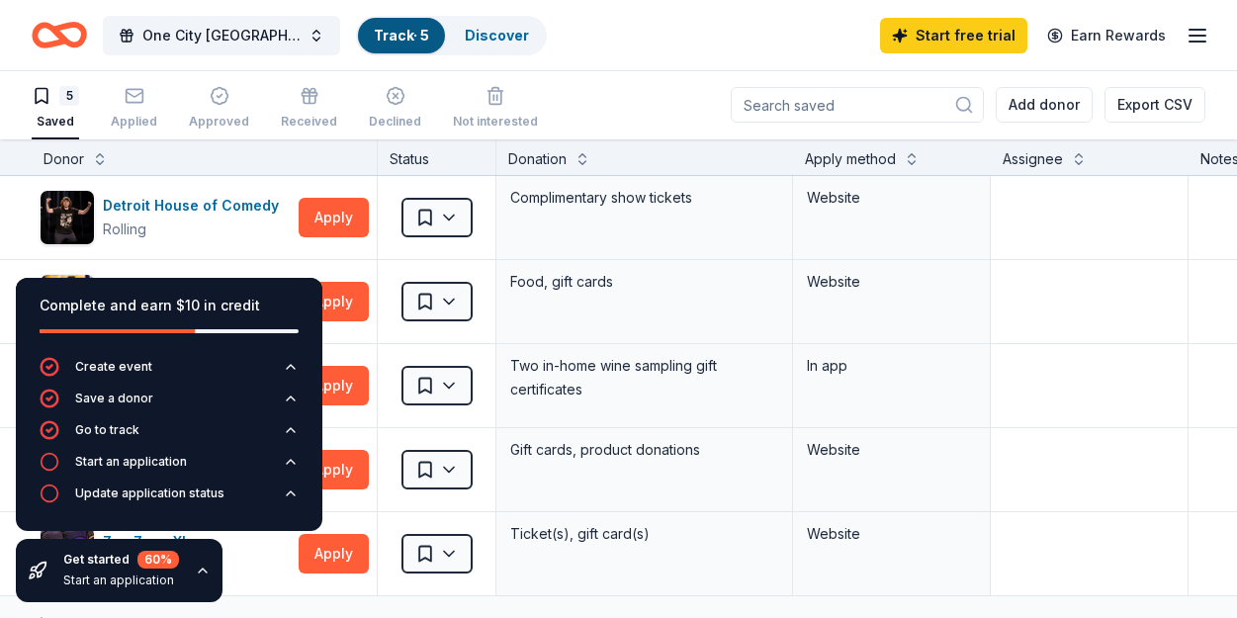
click at [60, 27] on icon "Home" at bounding box center [68, 35] width 31 height 20
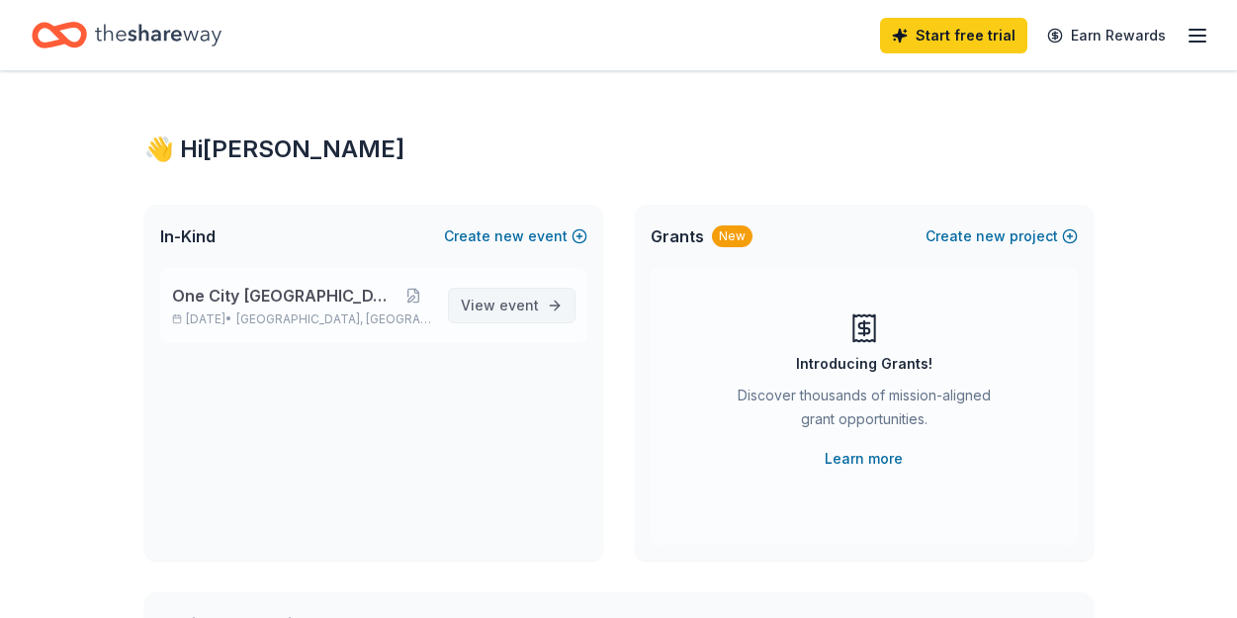
click at [521, 302] on span "event" at bounding box center [519, 305] width 40 height 17
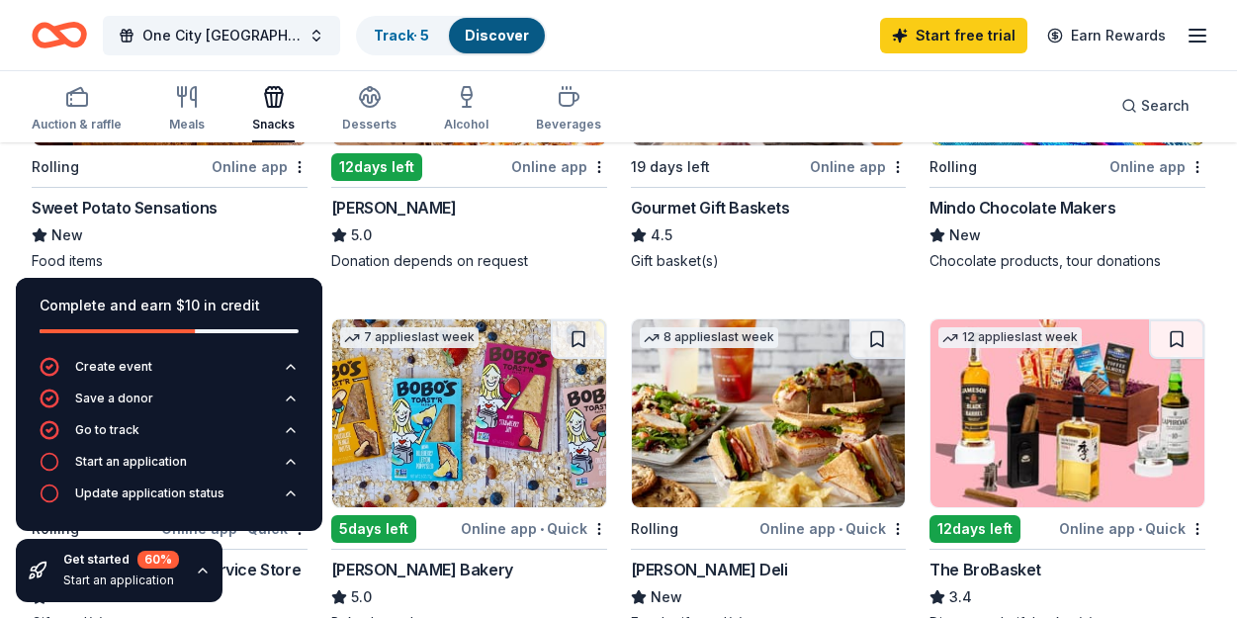
scroll to position [415, 0]
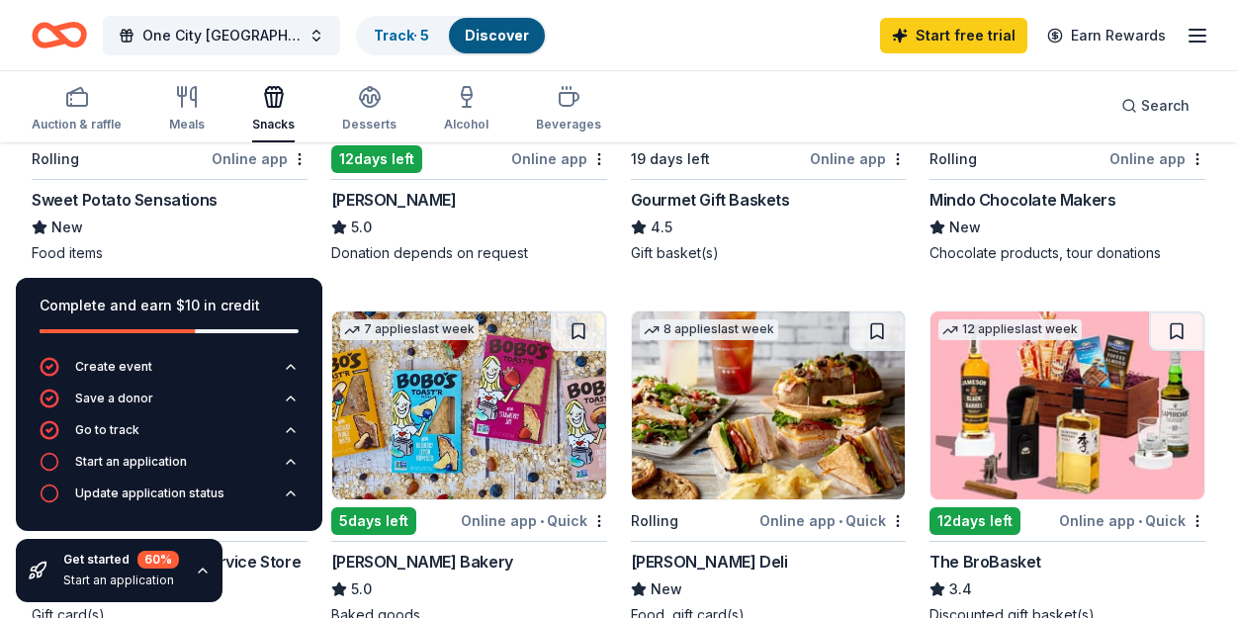
click at [761, 406] on img at bounding box center [769, 405] width 274 height 188
